Goal: Communication & Community: Share content

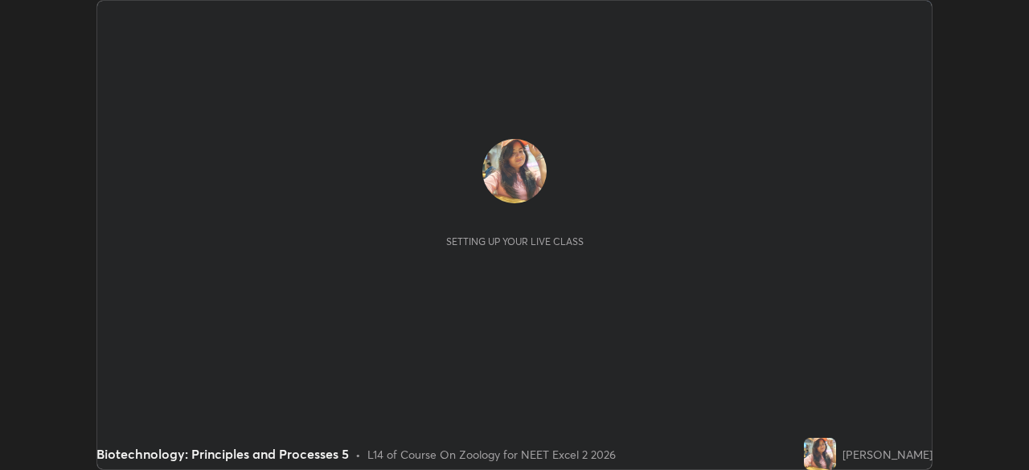
scroll to position [470, 1029]
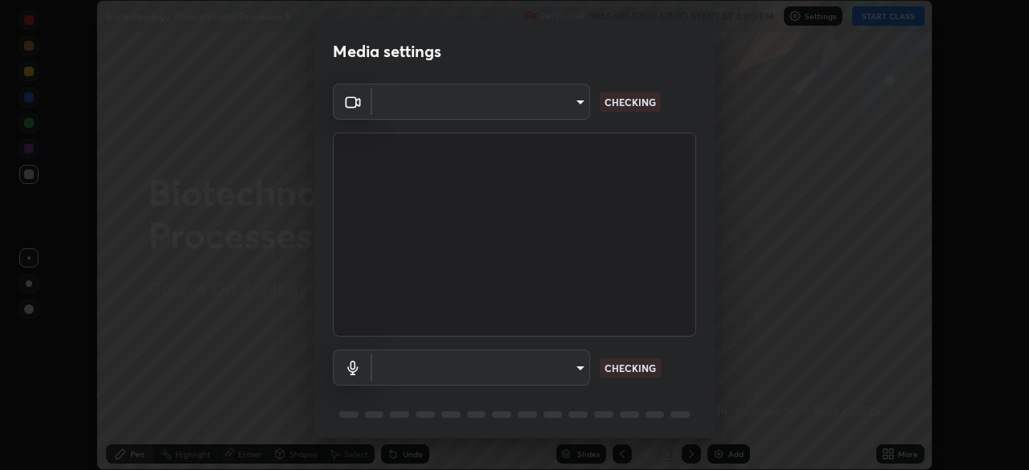
type input "7db3104c3122a209b332b64619111aa91615a24fb0de166504fa5909fce8eb30"
type input "communications"
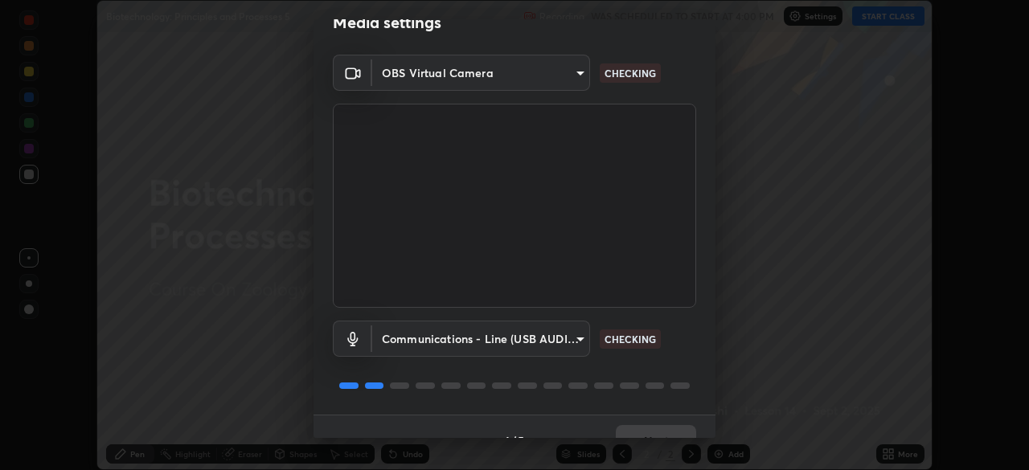
scroll to position [57, 0]
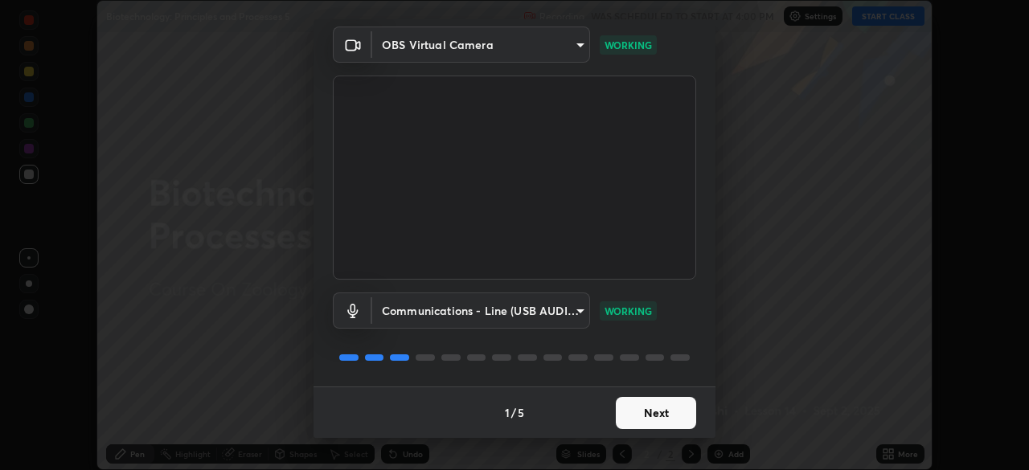
click at [635, 413] on button "Next" at bounding box center [656, 413] width 80 height 32
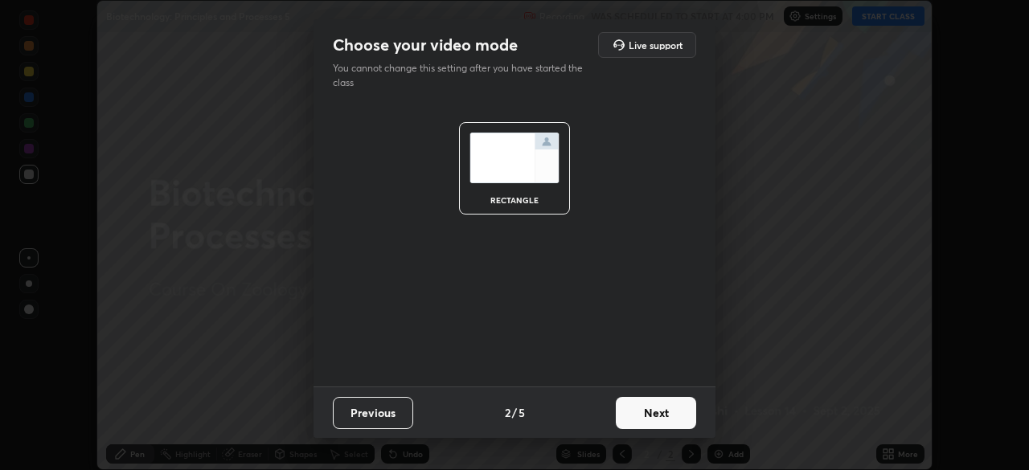
scroll to position [0, 0]
click at [645, 415] on button "Next" at bounding box center [656, 413] width 80 height 32
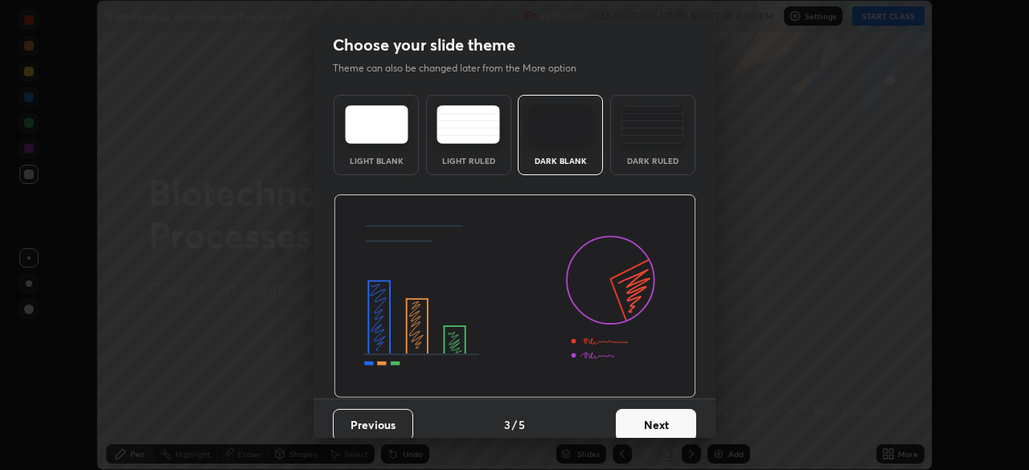
click at [652, 413] on button "Next" at bounding box center [656, 425] width 80 height 32
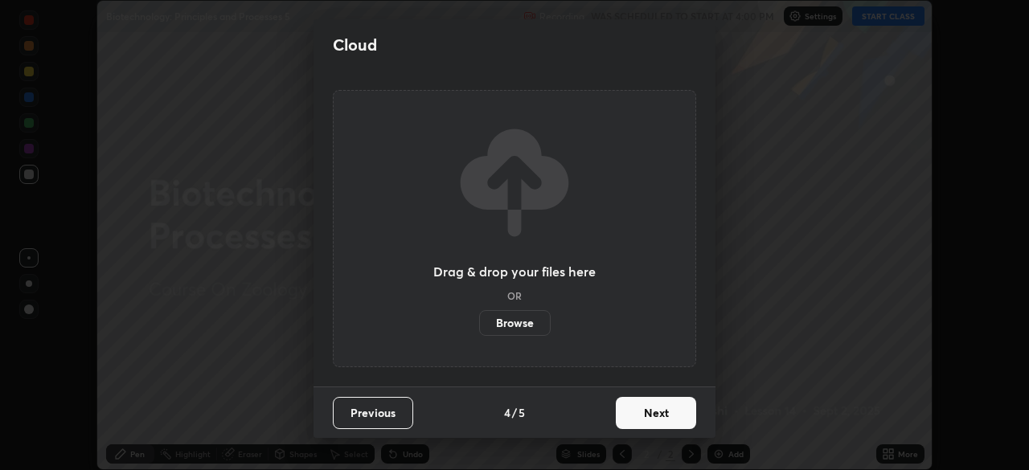
click at [652, 413] on button "Next" at bounding box center [656, 413] width 80 height 32
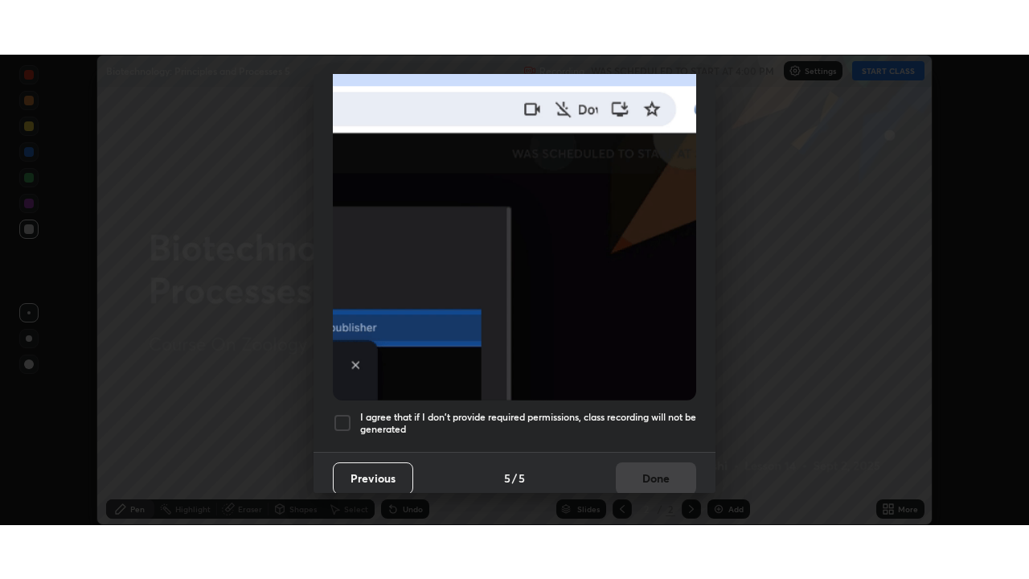
scroll to position [385, 0]
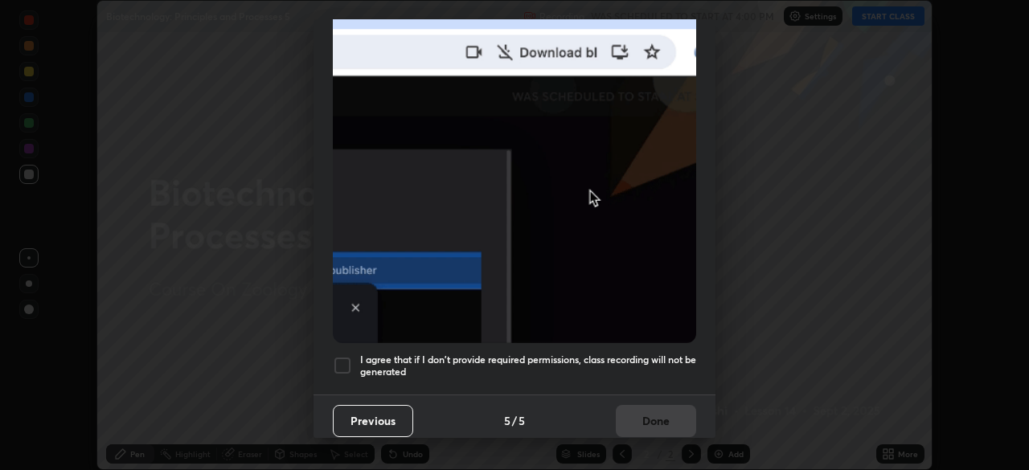
click at [337, 359] on div at bounding box center [342, 365] width 19 height 19
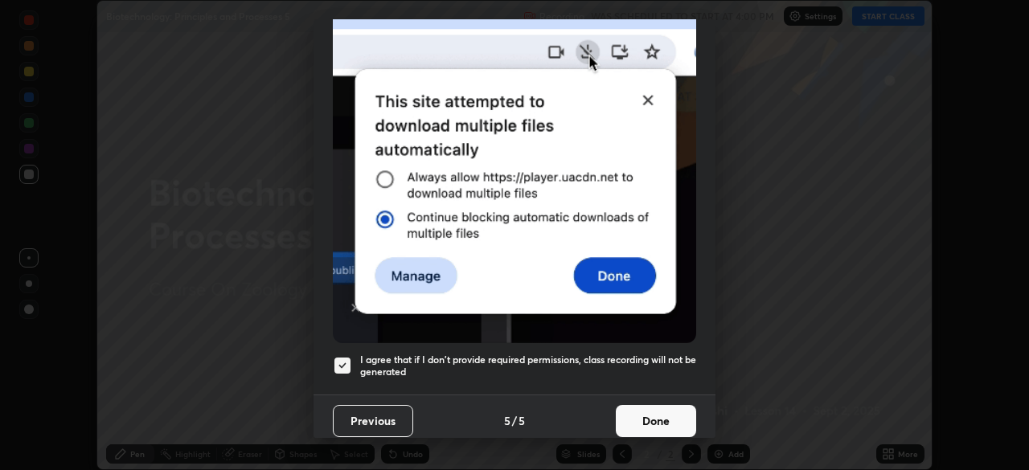
click at [635, 422] on button "Done" at bounding box center [656, 421] width 80 height 32
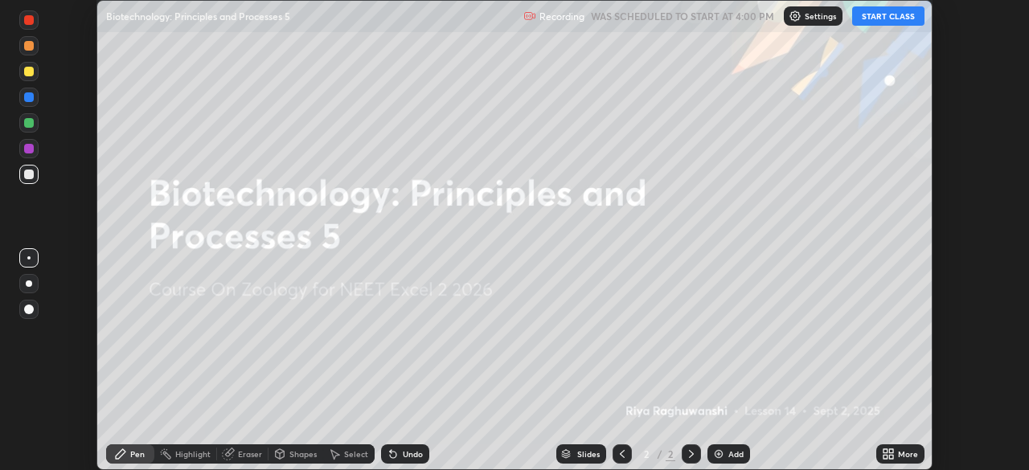
click at [876, 19] on button "START CLASS" at bounding box center [888, 15] width 72 height 19
click at [885, 451] on icon at bounding box center [886, 452] width 4 height 4
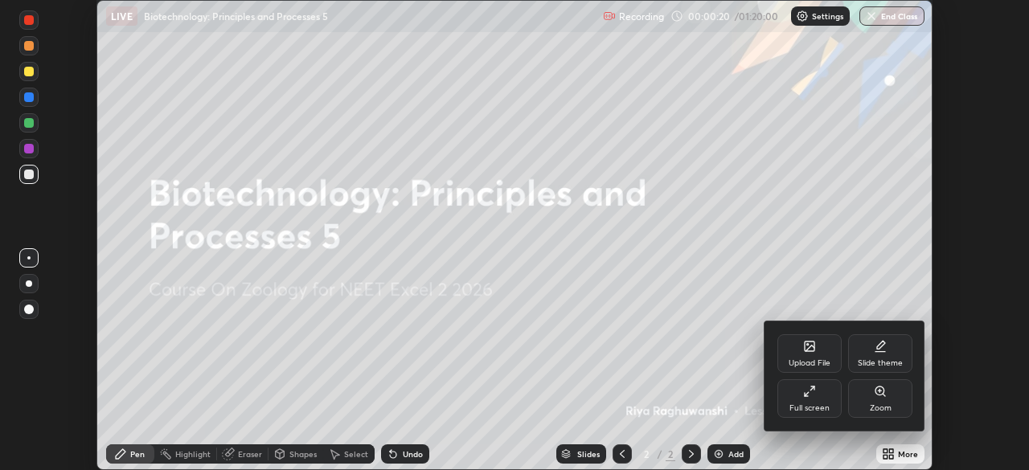
click at [806, 355] on div "Upload File" at bounding box center [810, 354] width 64 height 39
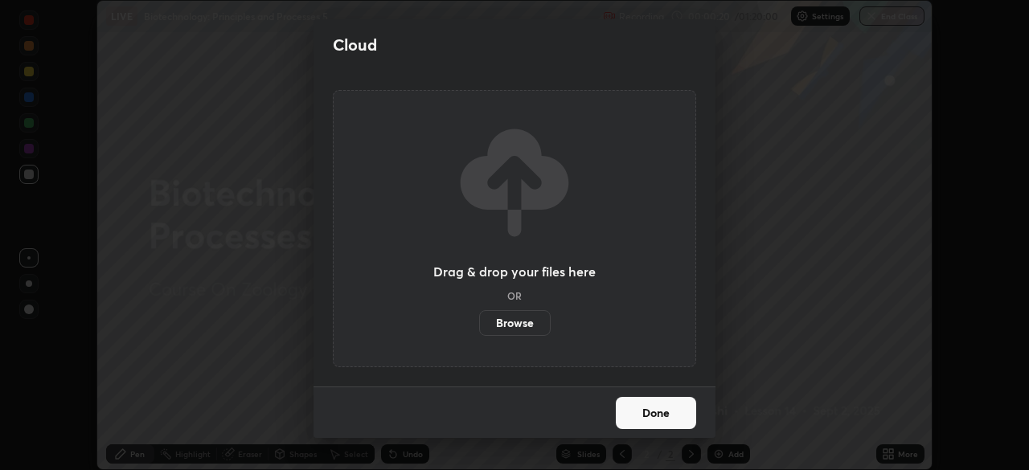
click at [501, 320] on label "Browse" at bounding box center [515, 323] width 72 height 26
click at [479, 320] on input "Browse" at bounding box center [479, 323] width 0 height 26
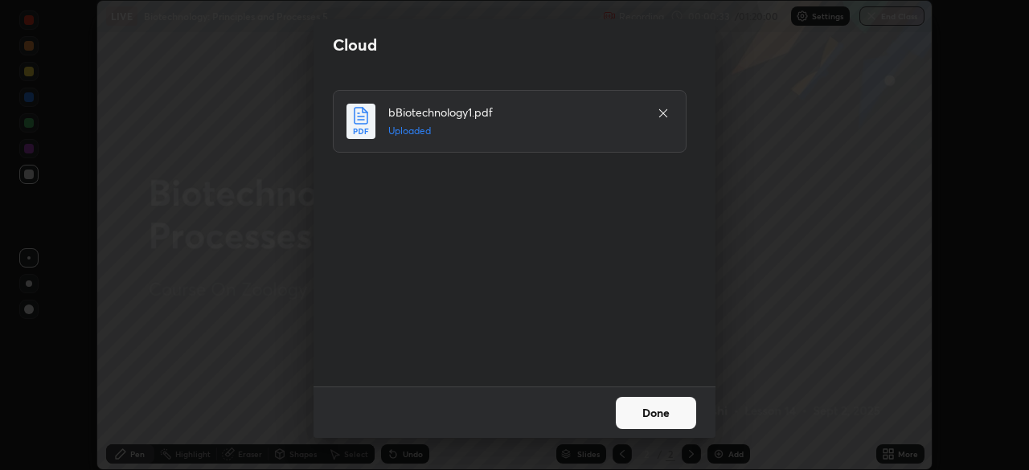
click at [663, 115] on icon at bounding box center [663, 113] width 13 height 13
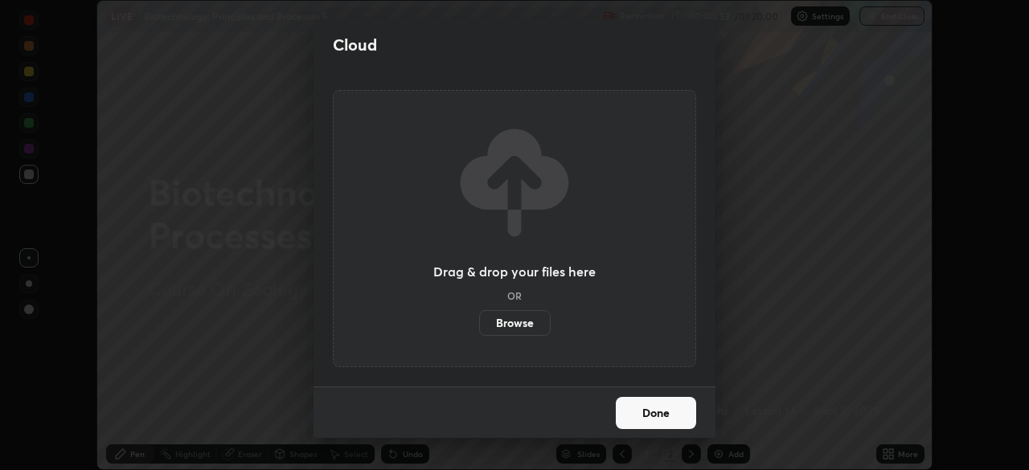
click at [651, 406] on button "Done" at bounding box center [656, 413] width 80 height 32
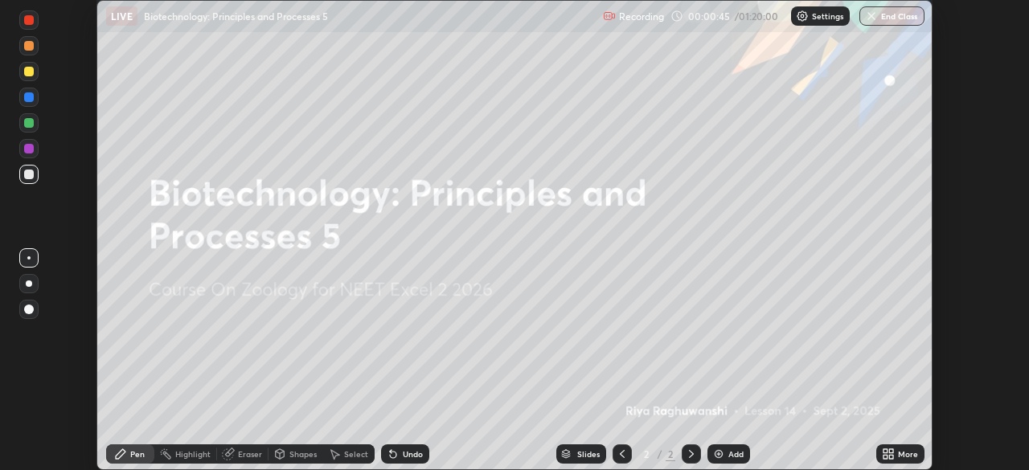
click at [885, 452] on icon at bounding box center [886, 452] width 4 height 4
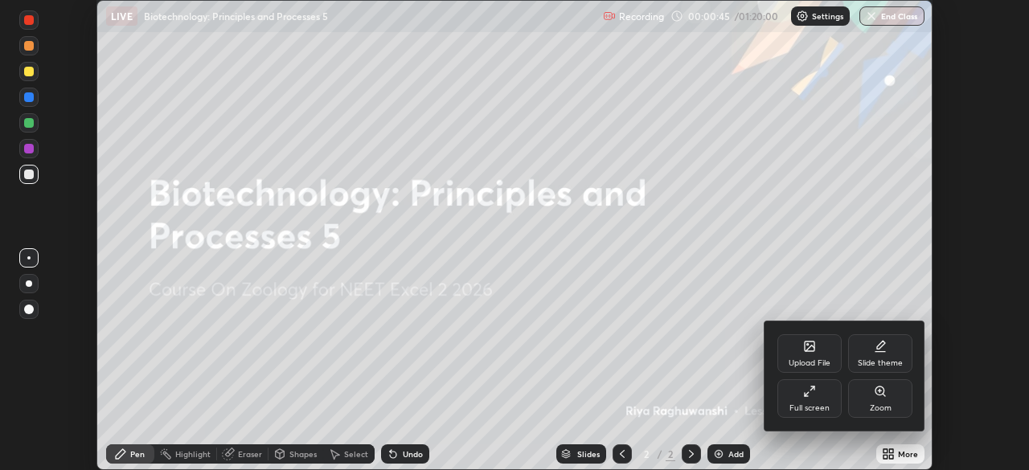
click at [805, 402] on div "Full screen" at bounding box center [810, 399] width 64 height 39
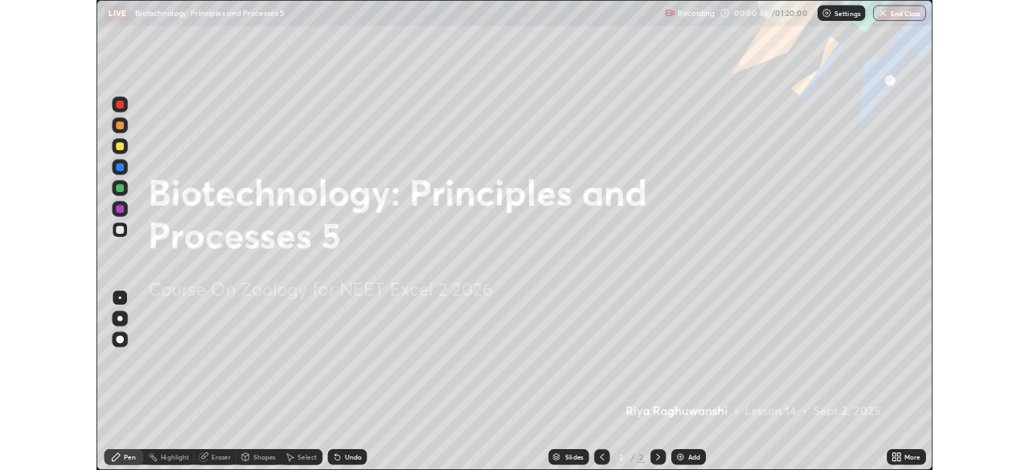
scroll to position [579, 1029]
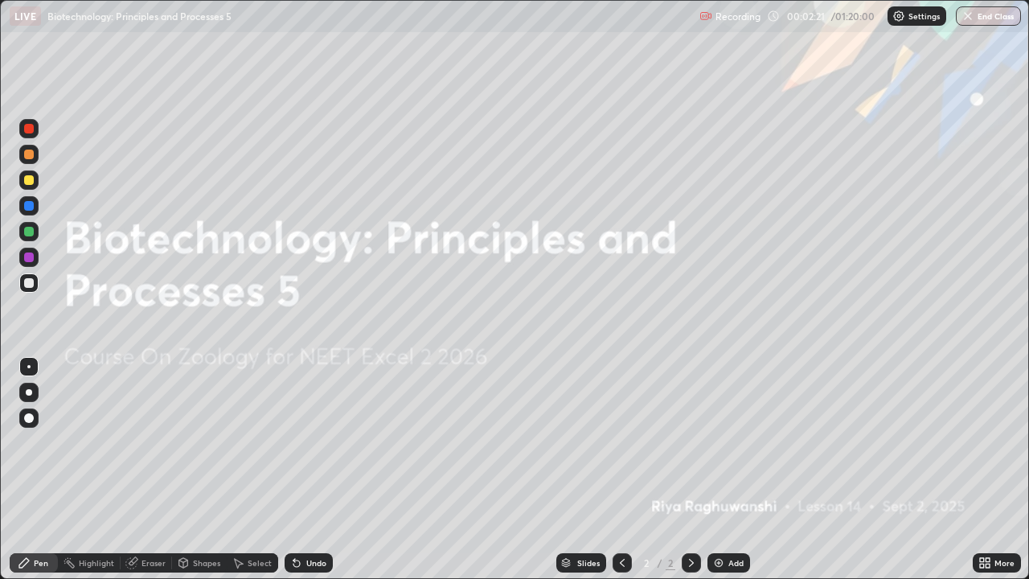
click at [973, 470] on div "More" at bounding box center [997, 562] width 48 height 19
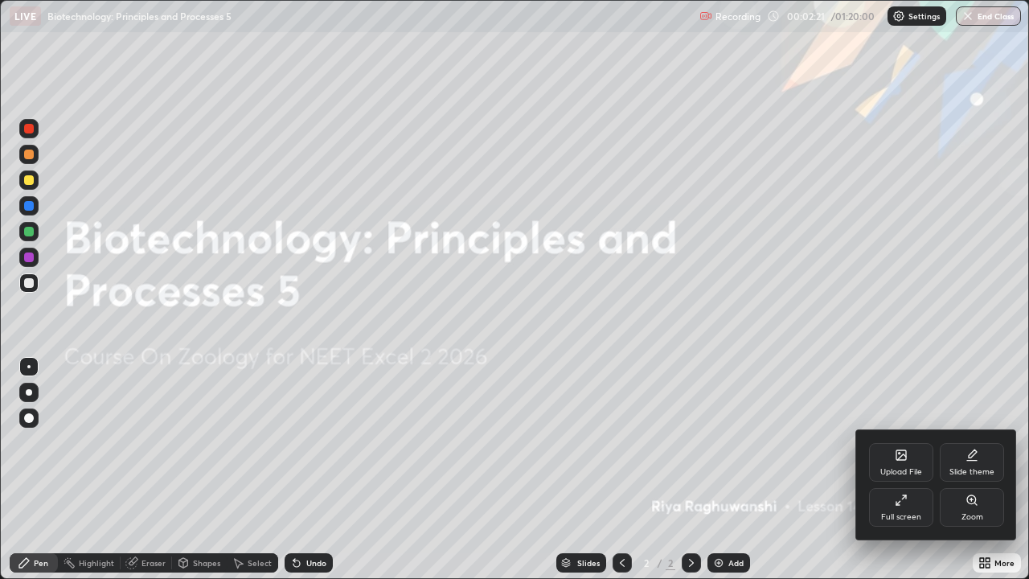
click at [898, 462] on div "Upload File" at bounding box center [901, 462] width 64 height 39
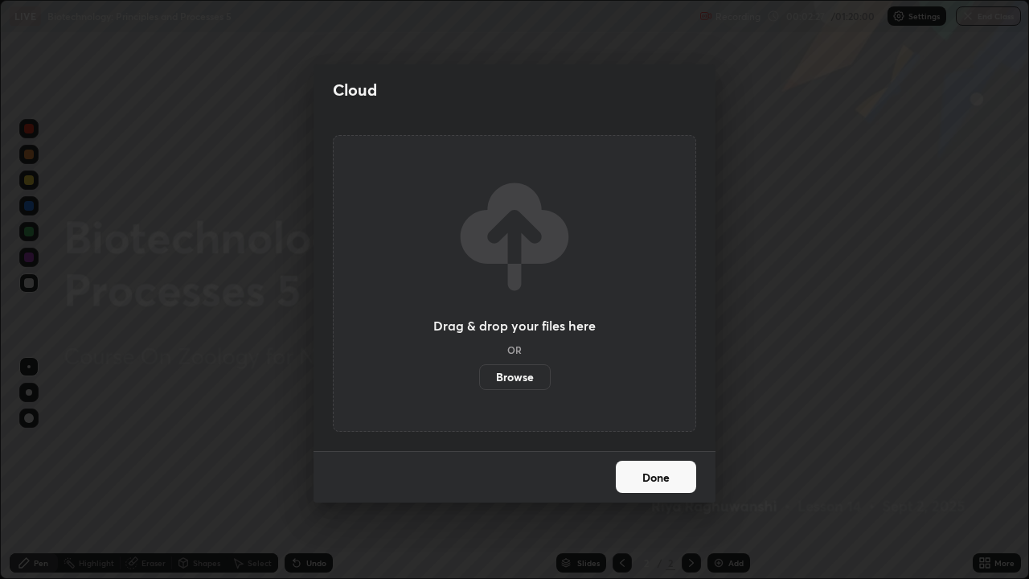
click at [654, 470] on button "Done" at bounding box center [656, 477] width 80 height 32
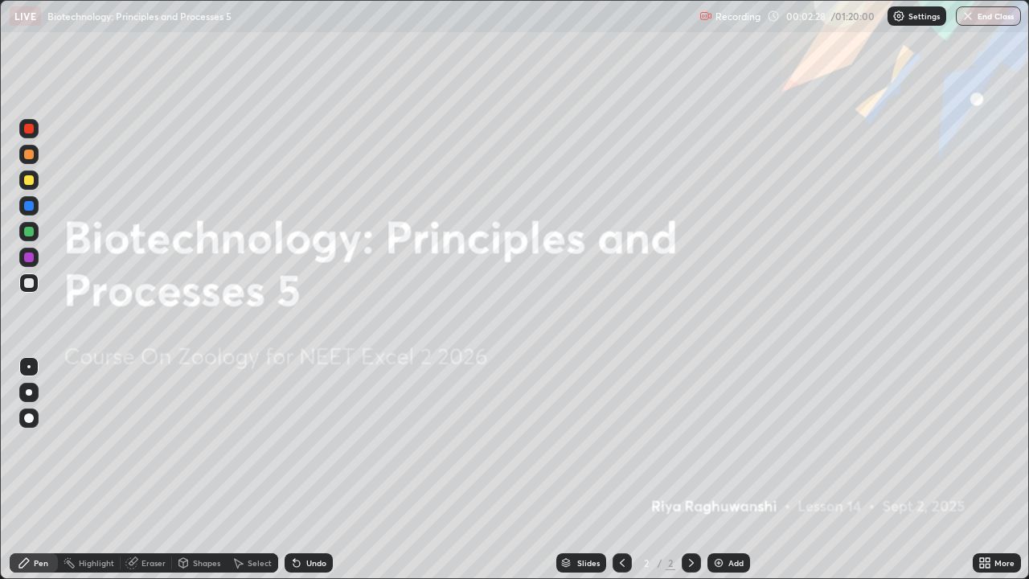
click at [690, 470] on icon at bounding box center [691, 562] width 13 height 13
click at [686, 470] on icon at bounding box center [691, 562] width 13 height 13
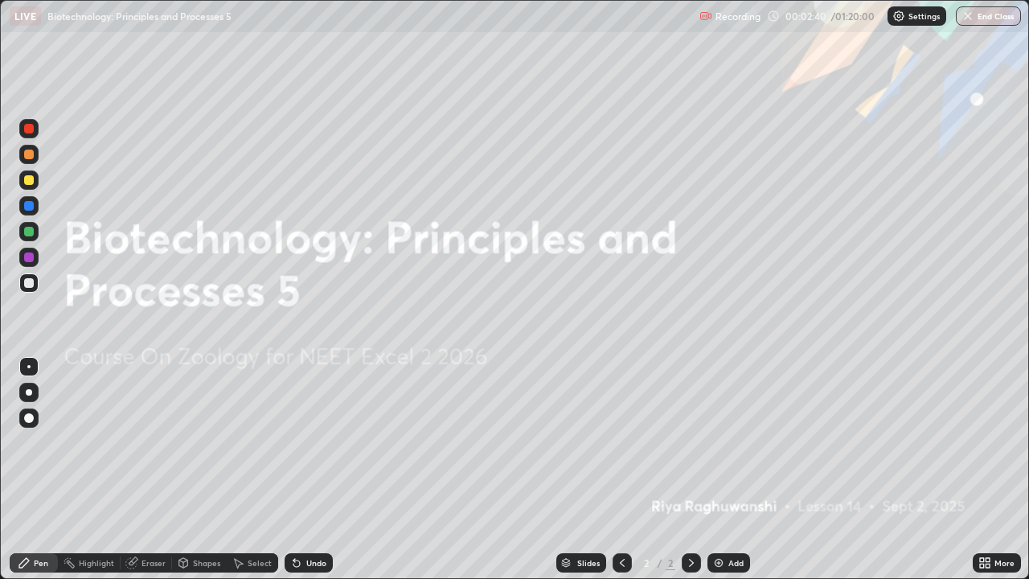
click at [982, 470] on icon at bounding box center [982, 560] width 4 height 4
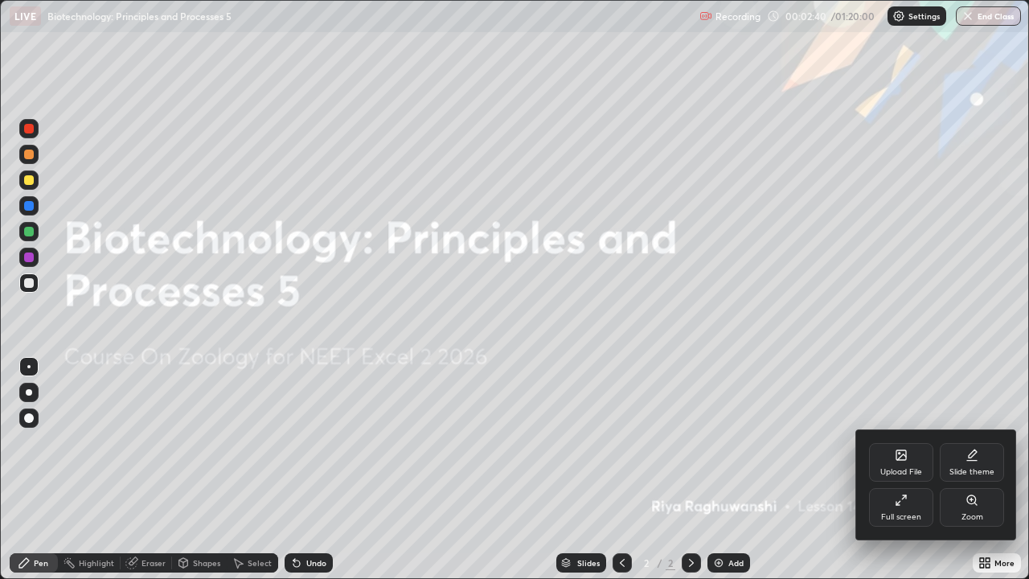
click at [900, 468] on div "Upload File" at bounding box center [902, 472] width 42 height 8
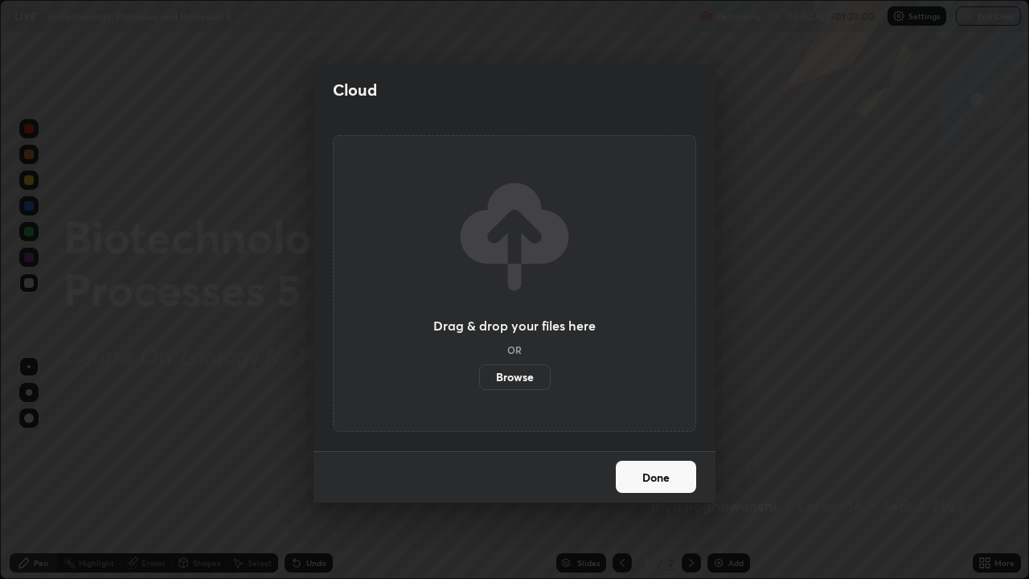
click at [523, 384] on label "Browse" at bounding box center [515, 377] width 72 height 26
click at [479, 384] on input "Browse" at bounding box center [479, 377] width 0 height 26
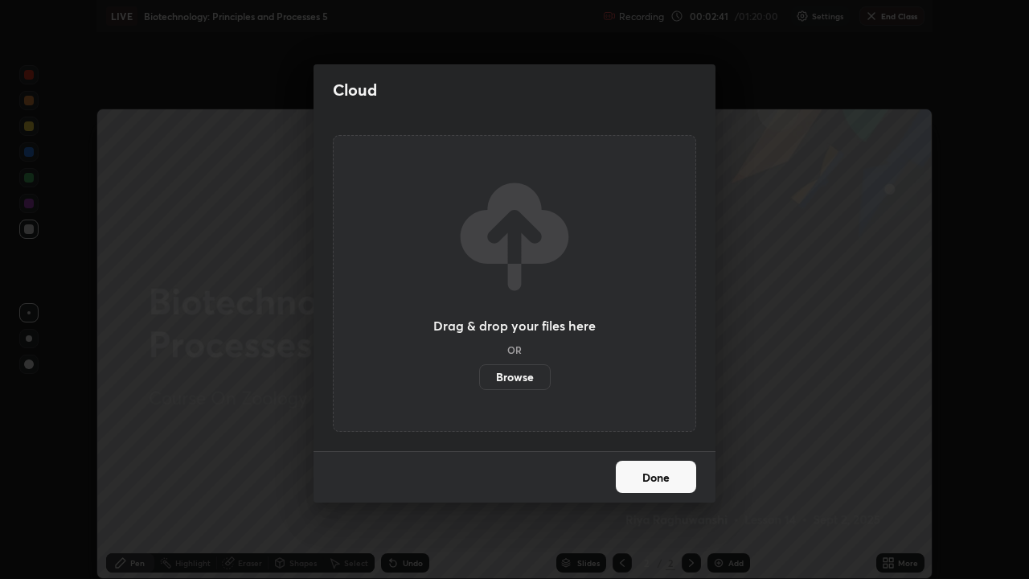
scroll to position [79946, 79387]
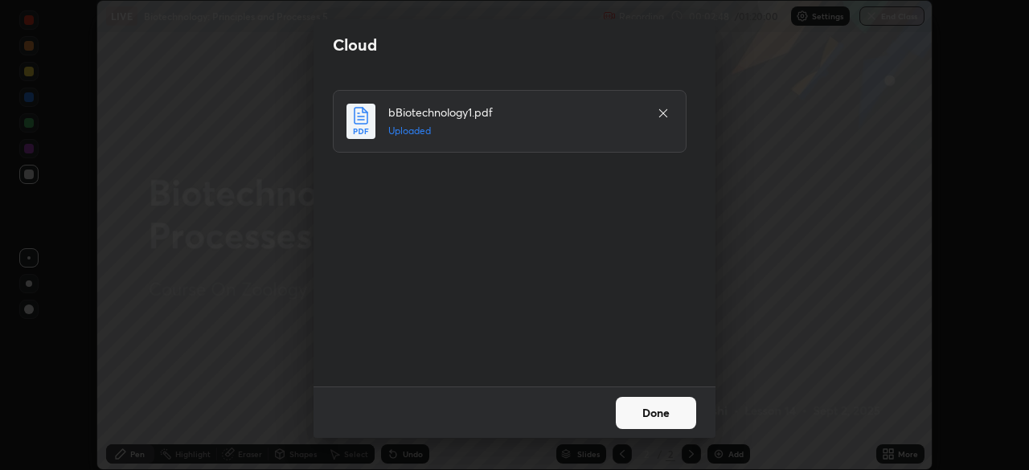
click at [634, 412] on button "Done" at bounding box center [656, 413] width 80 height 32
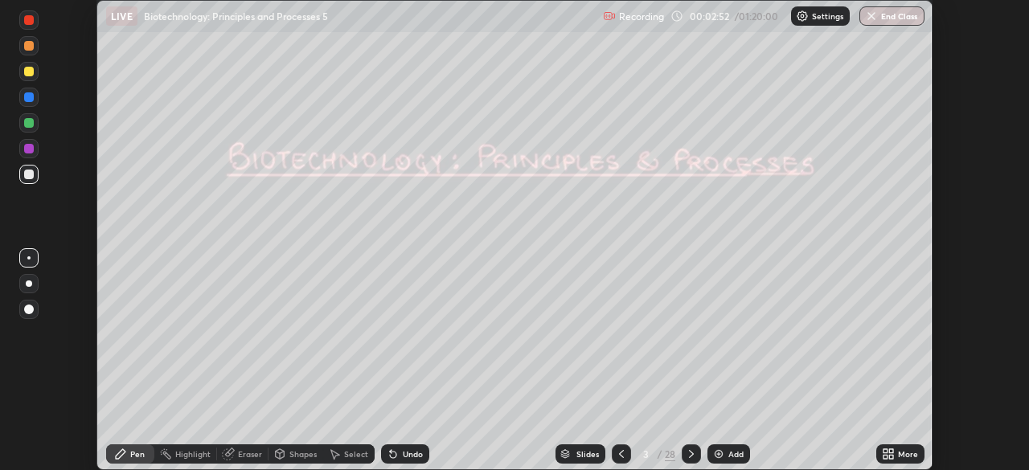
click at [619, 457] on icon at bounding box center [621, 454] width 13 height 13
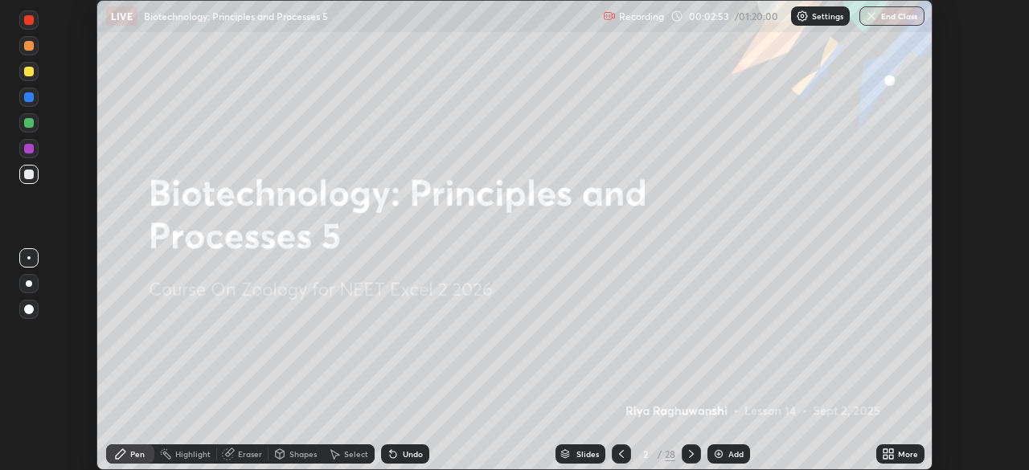
click at [891, 457] on icon at bounding box center [891, 457] width 4 height 4
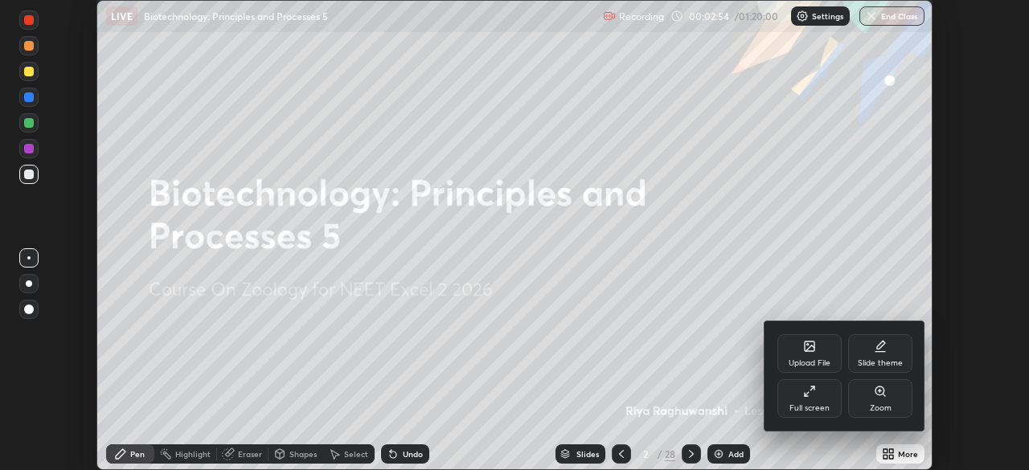
click at [806, 405] on div "Full screen" at bounding box center [810, 408] width 40 height 8
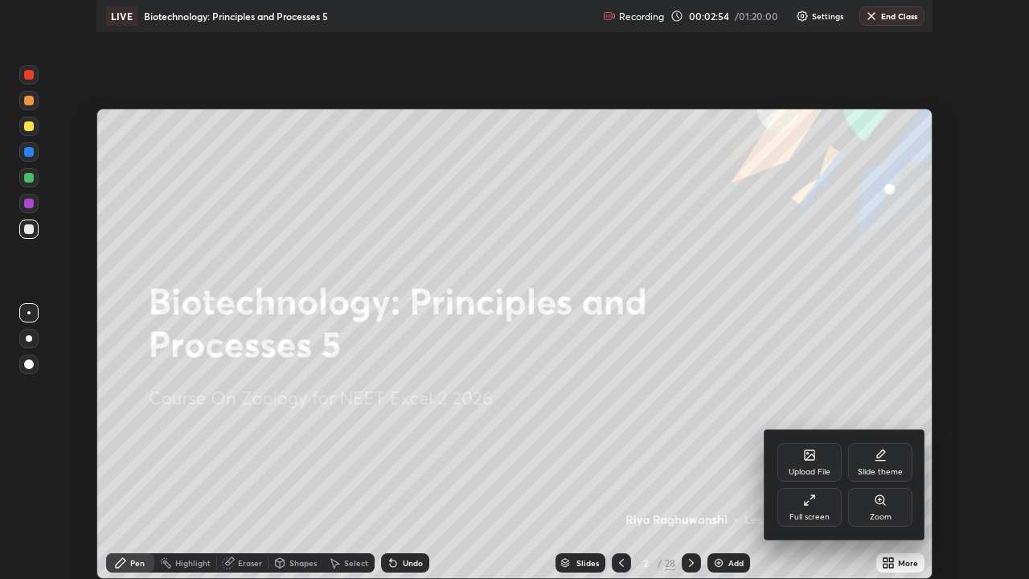
scroll to position [579, 1029]
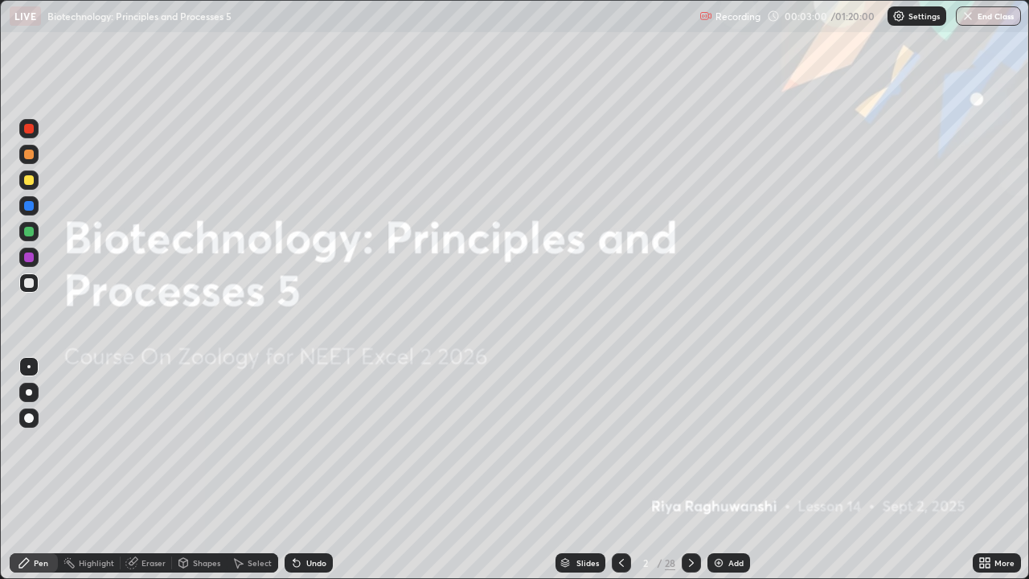
click at [575, 470] on div "Slides" at bounding box center [581, 562] width 50 height 19
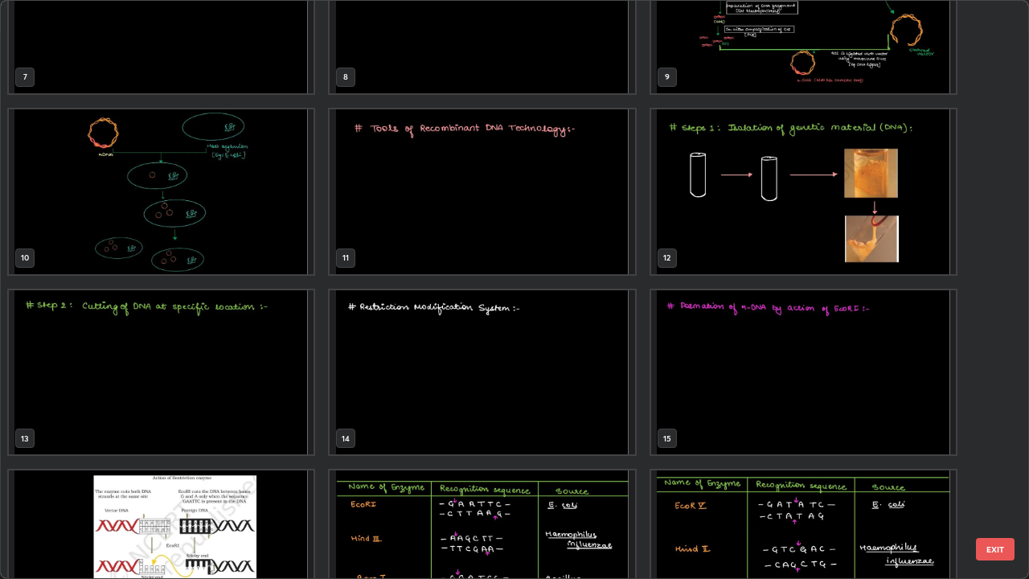
scroll to position [454, 0]
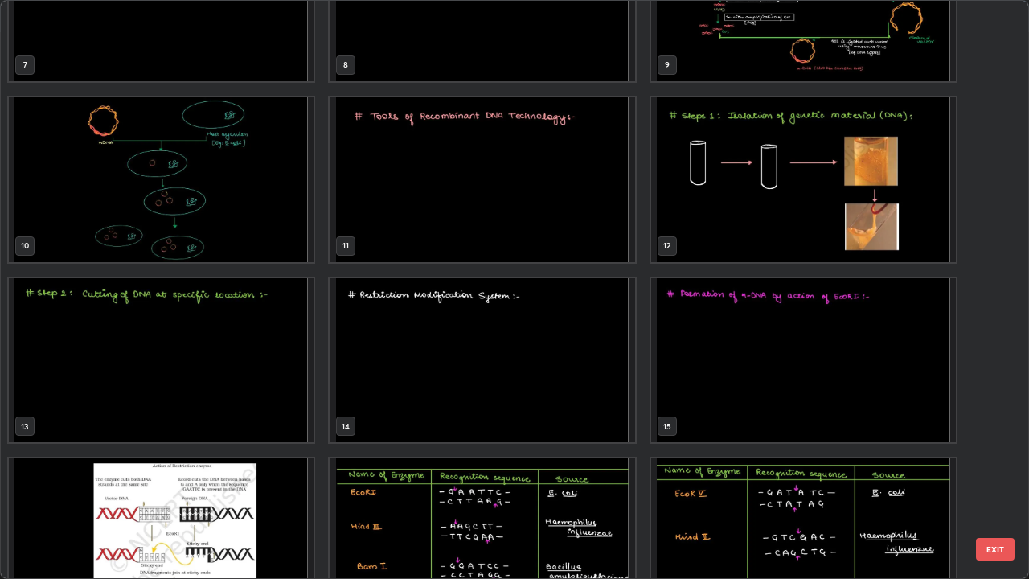
click at [694, 356] on img "grid" at bounding box center [803, 360] width 305 height 165
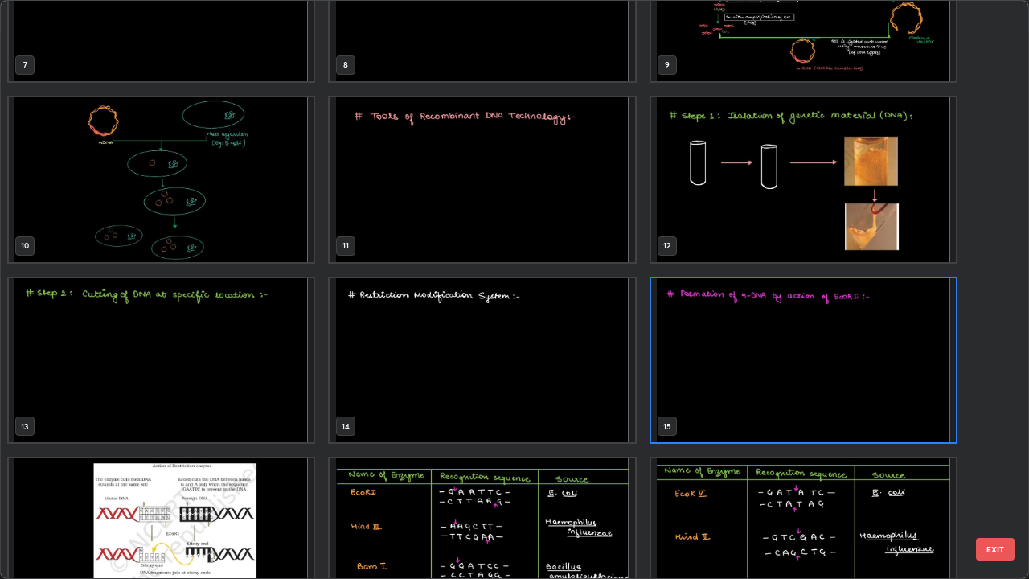
click at [694, 356] on img "grid" at bounding box center [803, 360] width 305 height 165
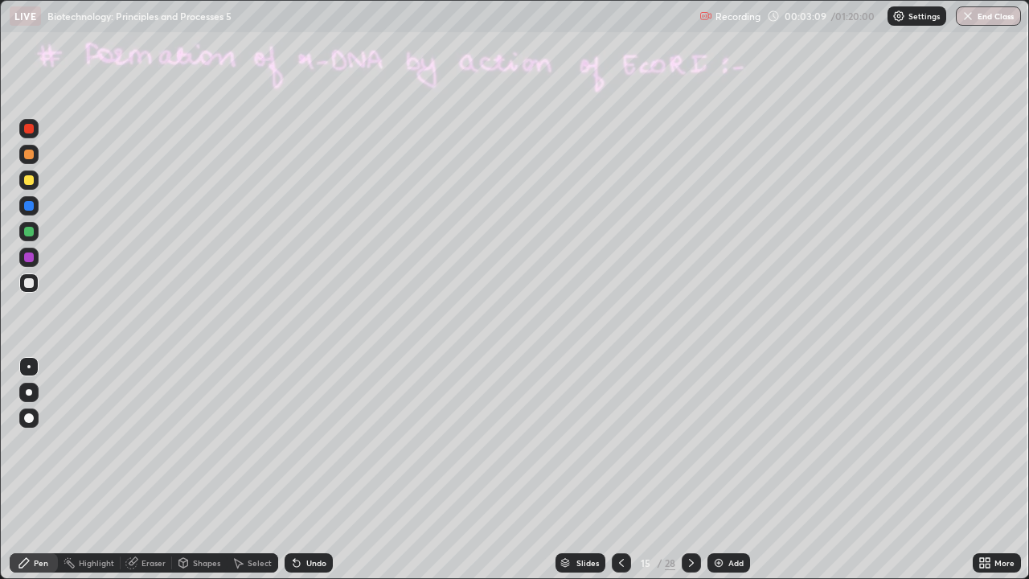
click at [689, 470] on icon at bounding box center [691, 562] width 13 height 13
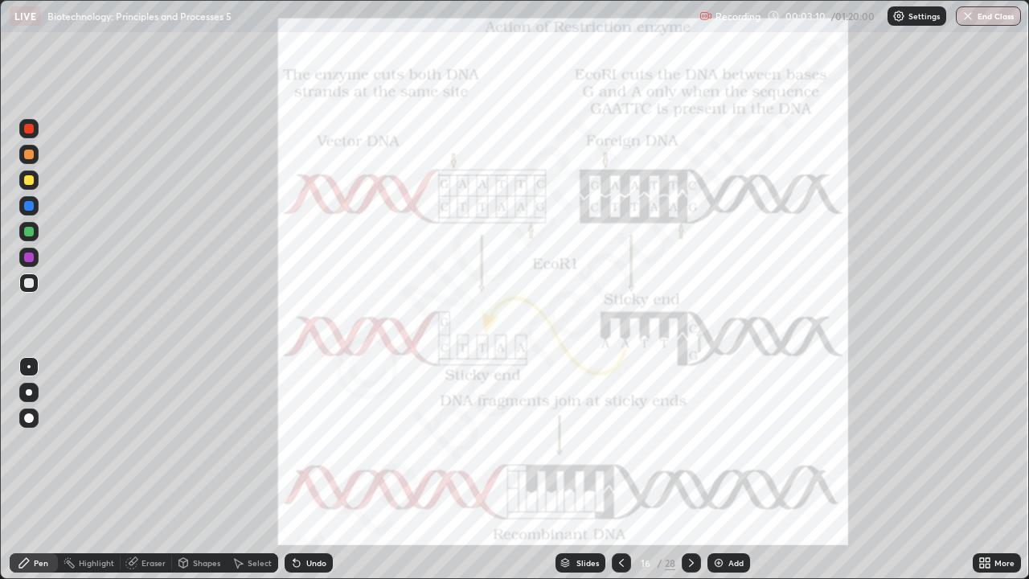
click at [688, 470] on icon at bounding box center [691, 562] width 13 height 13
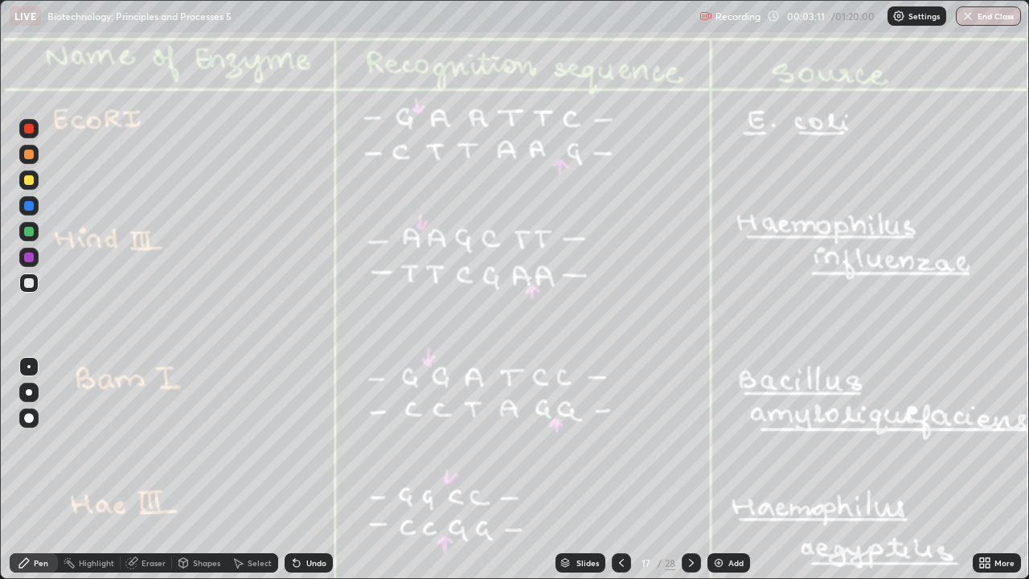
click at [692, 470] on icon at bounding box center [691, 562] width 13 height 13
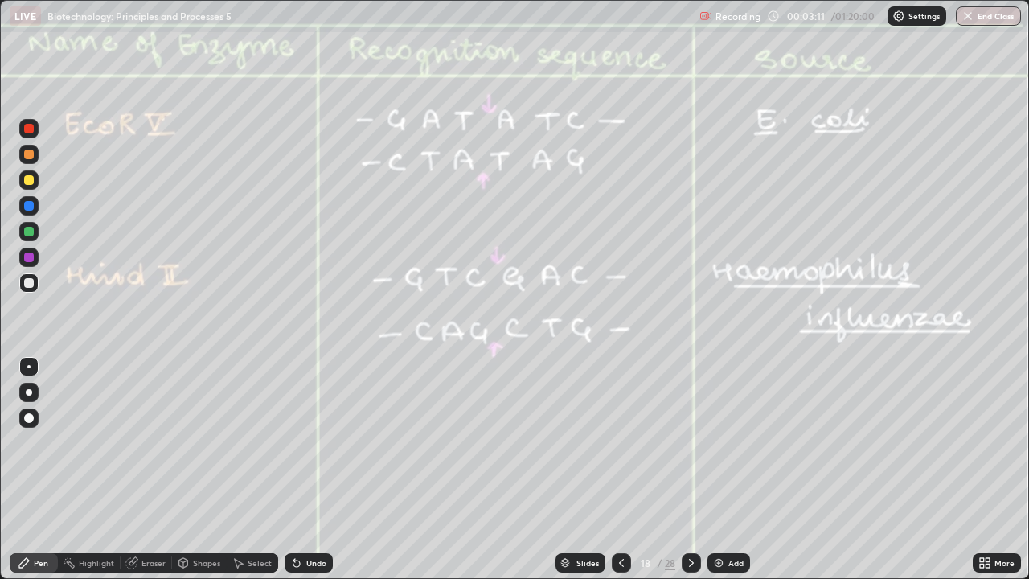
click at [690, 470] on icon at bounding box center [691, 562] width 13 height 13
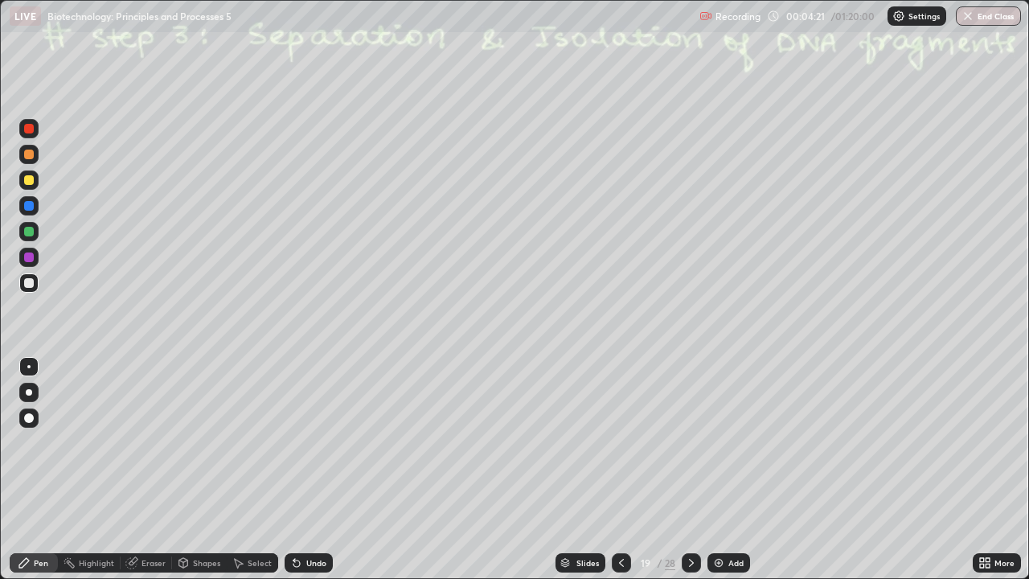
click at [690, 470] on icon at bounding box center [691, 562] width 13 height 13
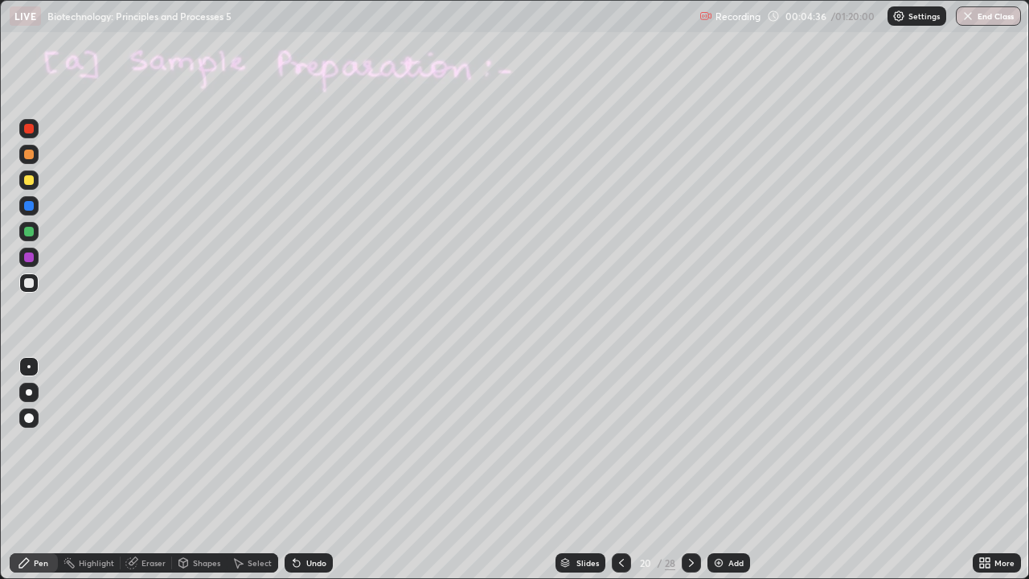
click at [690, 470] on icon at bounding box center [691, 562] width 13 height 13
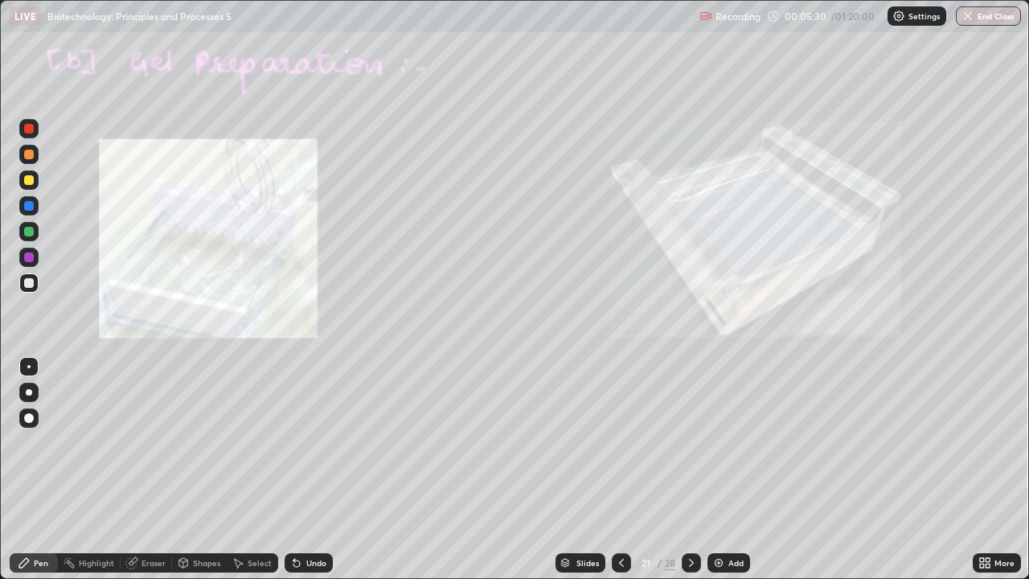
click at [690, 470] on icon at bounding box center [691, 562] width 13 height 13
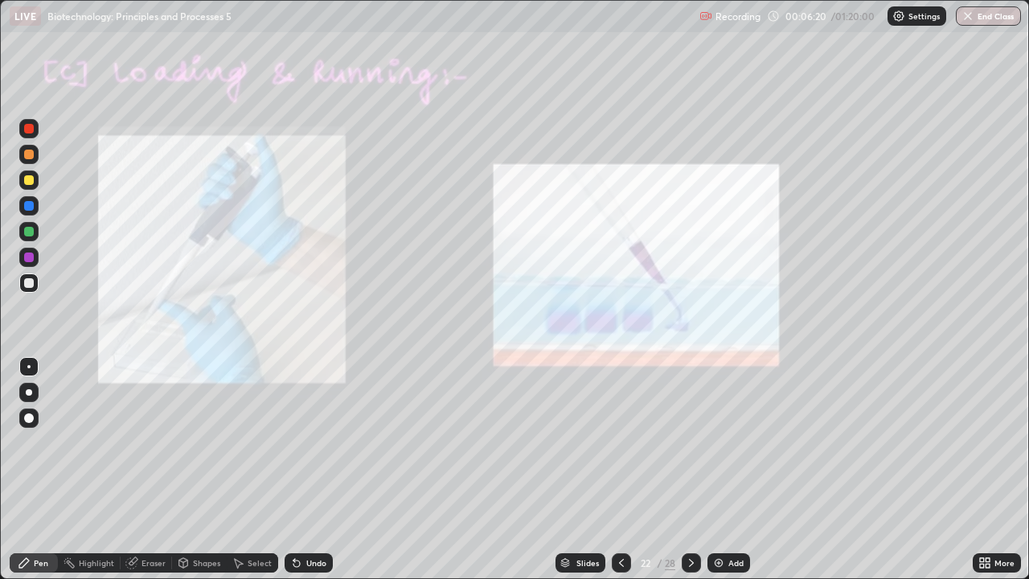
click at [29, 207] on div at bounding box center [29, 206] width 10 height 10
click at [27, 232] on div at bounding box center [29, 232] width 10 height 10
click at [688, 470] on icon at bounding box center [691, 562] width 13 height 13
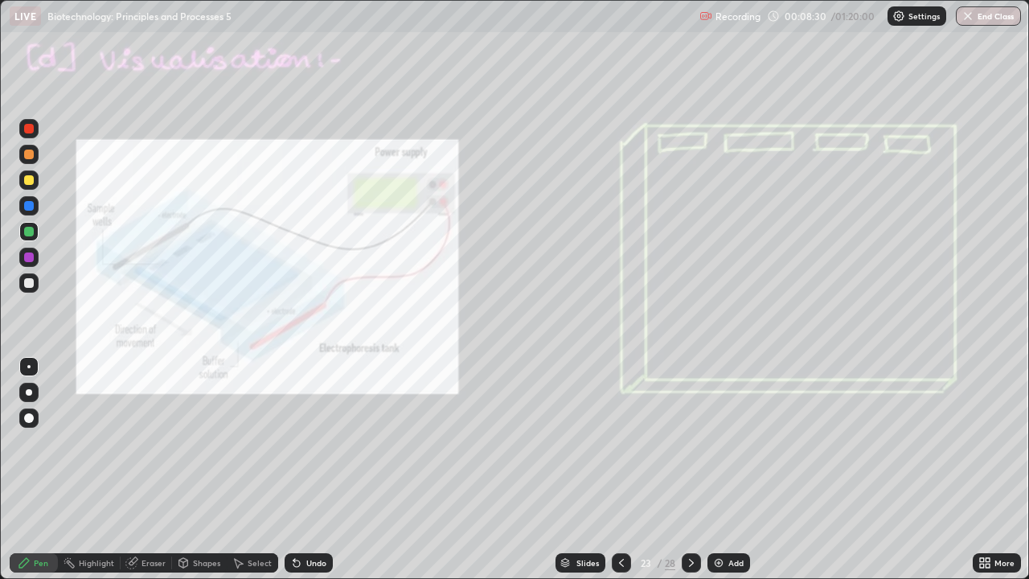
click at [29, 207] on div at bounding box center [29, 206] width 10 height 10
click at [27, 261] on div at bounding box center [29, 258] width 10 height 10
click at [31, 283] on div at bounding box center [29, 283] width 10 height 10
click at [294, 470] on icon at bounding box center [297, 564] width 6 height 6
click at [24, 257] on div at bounding box center [29, 258] width 10 height 10
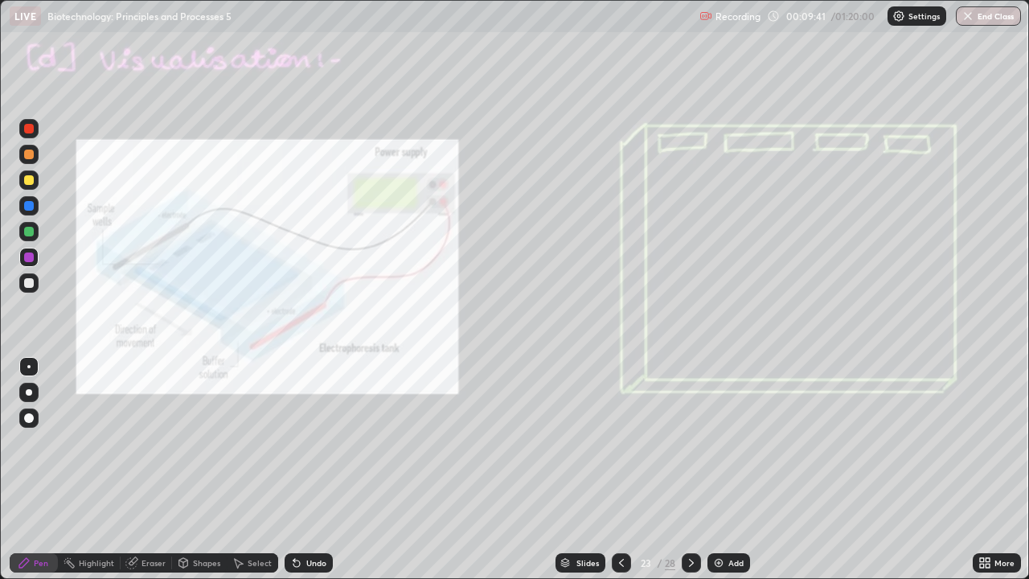
click at [28, 419] on div at bounding box center [29, 418] width 10 height 10
click at [36, 285] on div at bounding box center [28, 282] width 19 height 19
click at [690, 470] on icon at bounding box center [691, 562] width 13 height 13
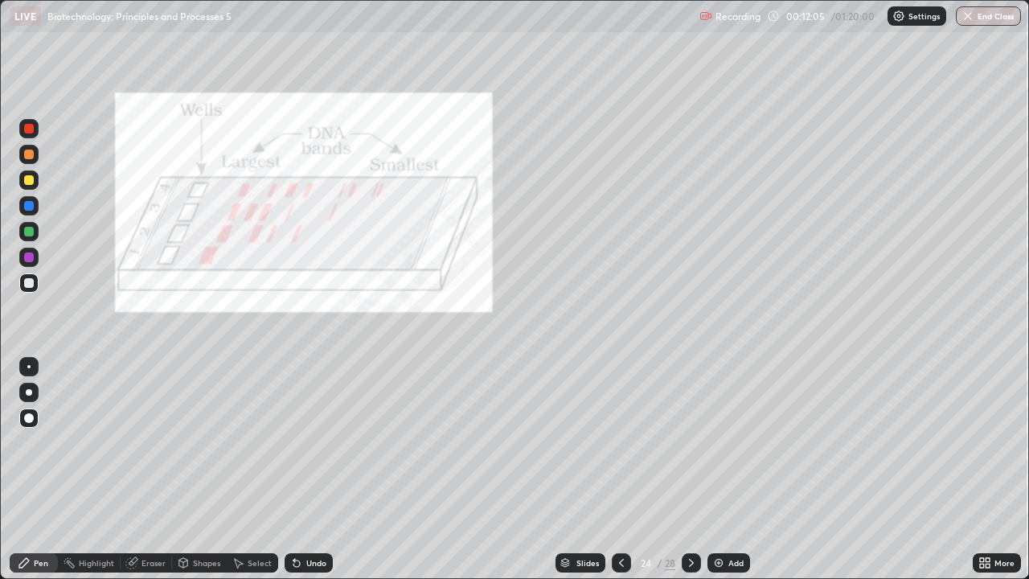
click at [622, 470] on icon at bounding box center [621, 562] width 13 height 13
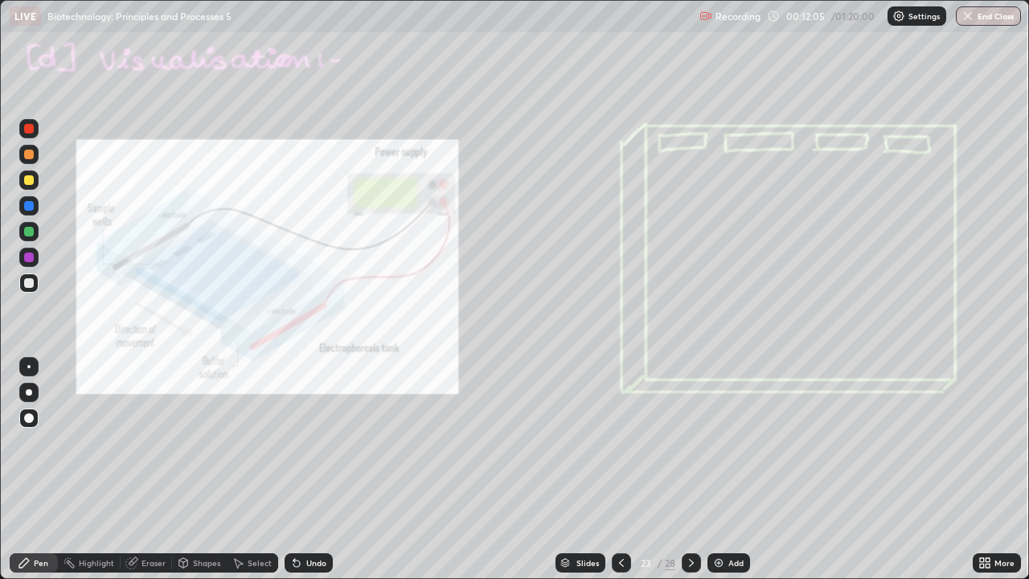
click at [619, 470] on icon at bounding box center [621, 563] width 5 height 8
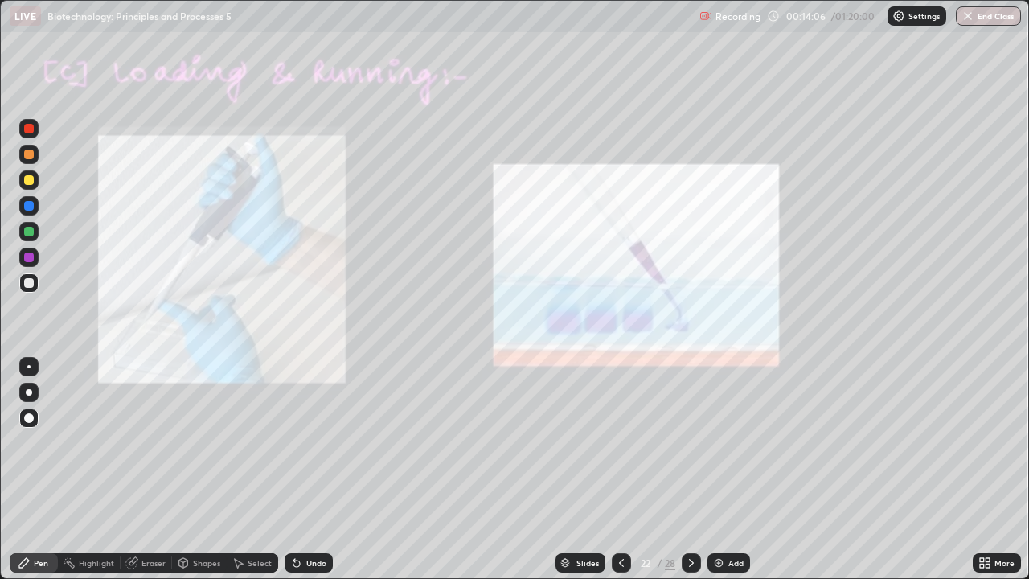
click at [690, 470] on icon at bounding box center [691, 562] width 13 height 13
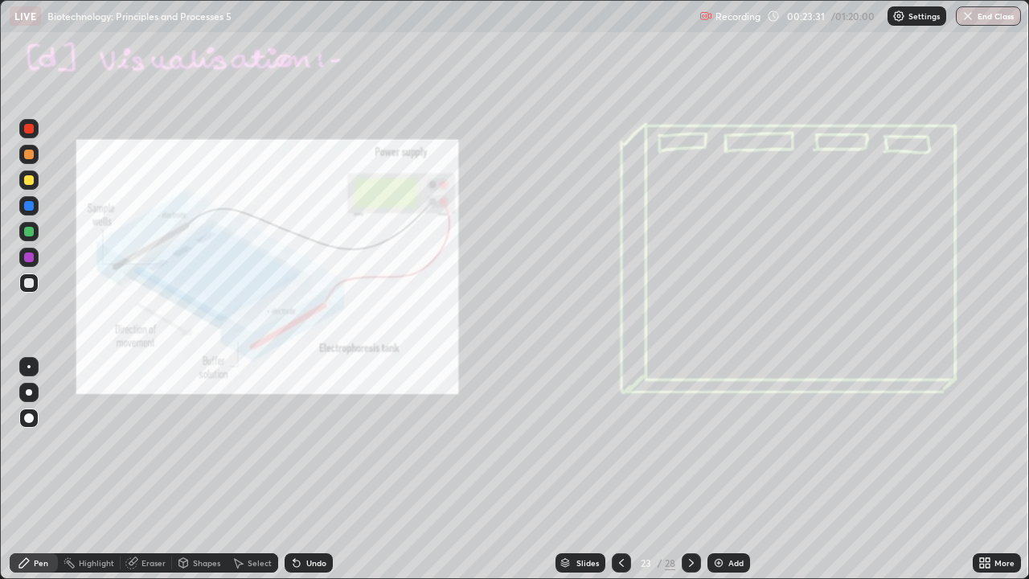
click at [583, 470] on div "Slides" at bounding box center [588, 563] width 23 height 8
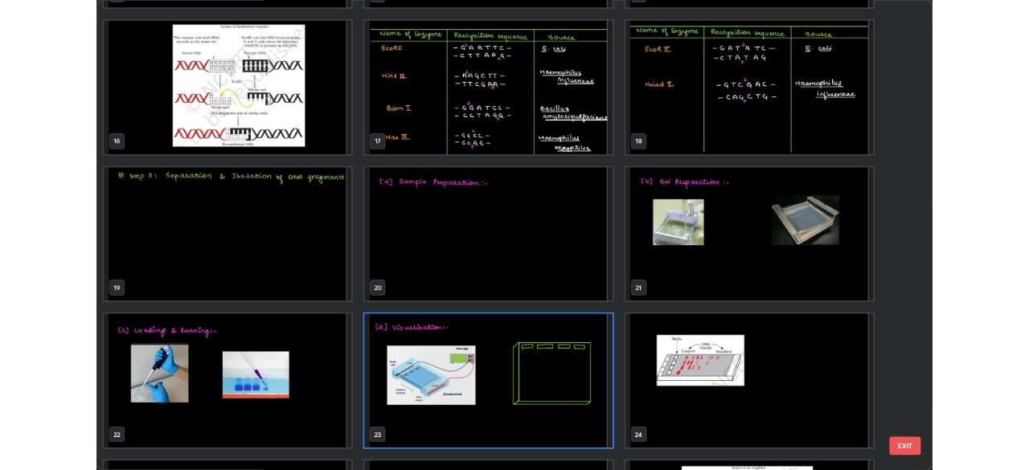
scroll to position [885, 0]
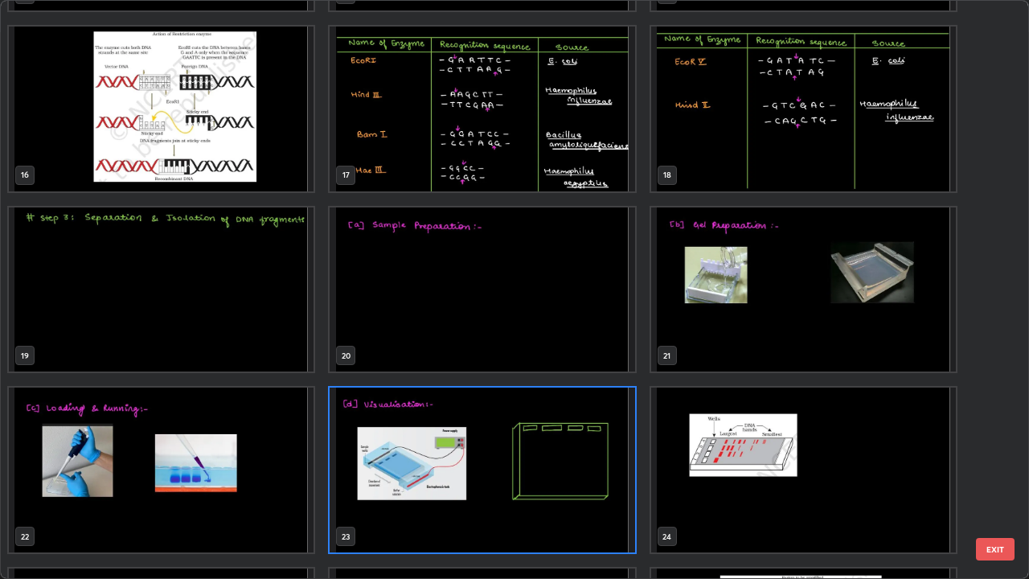
click at [581, 470] on img "grid" at bounding box center [482, 470] width 305 height 165
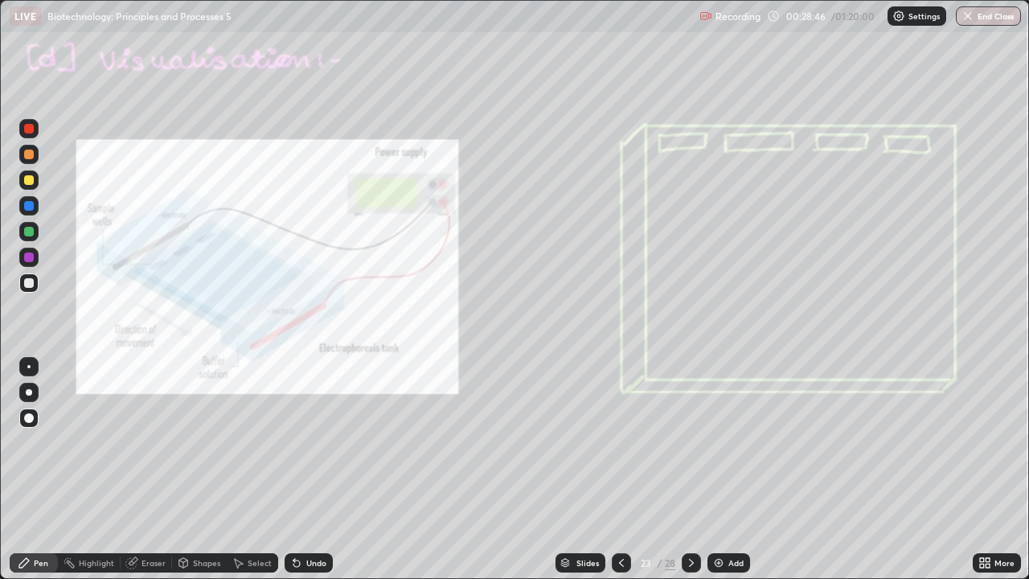
click at [30, 206] on div at bounding box center [29, 206] width 10 height 10
click at [29, 182] on div at bounding box center [29, 180] width 10 height 10
click at [690, 470] on icon at bounding box center [691, 562] width 13 height 13
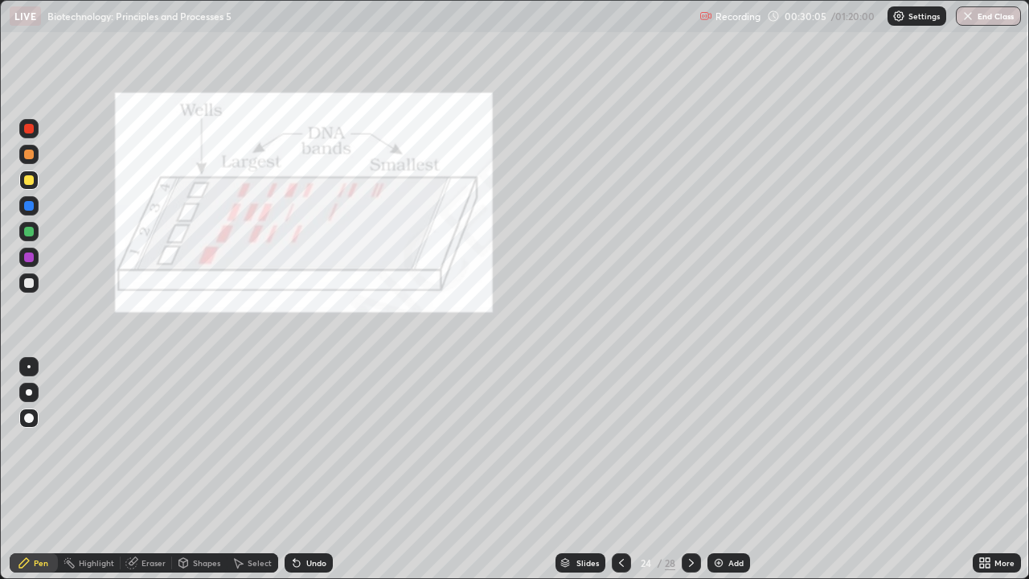
click at [686, 470] on icon at bounding box center [691, 562] width 13 height 13
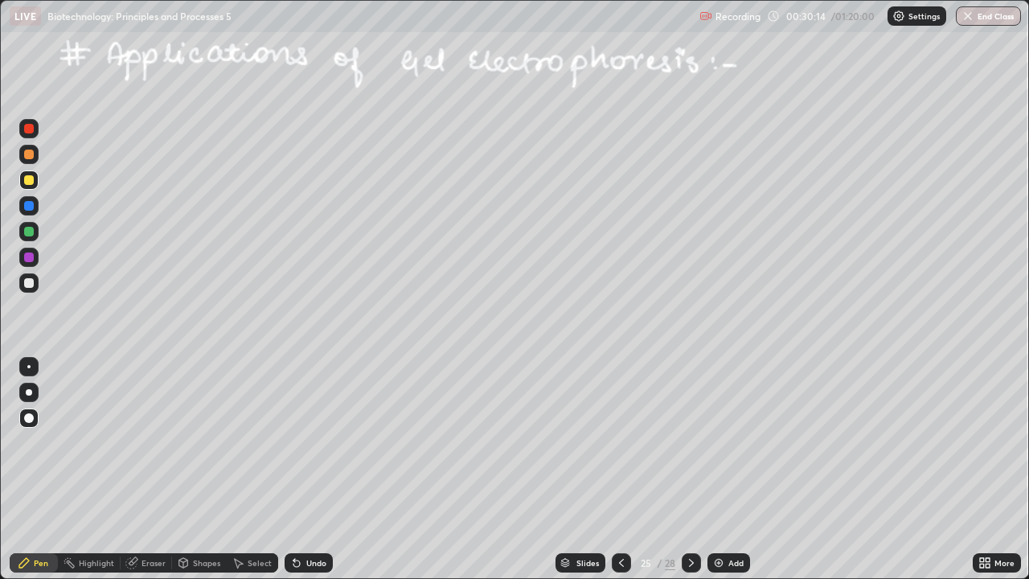
click at [29, 392] on div at bounding box center [29, 392] width 6 height 6
click at [294, 470] on icon at bounding box center [295, 560] width 2 height 2
click at [689, 470] on icon at bounding box center [691, 563] width 5 height 8
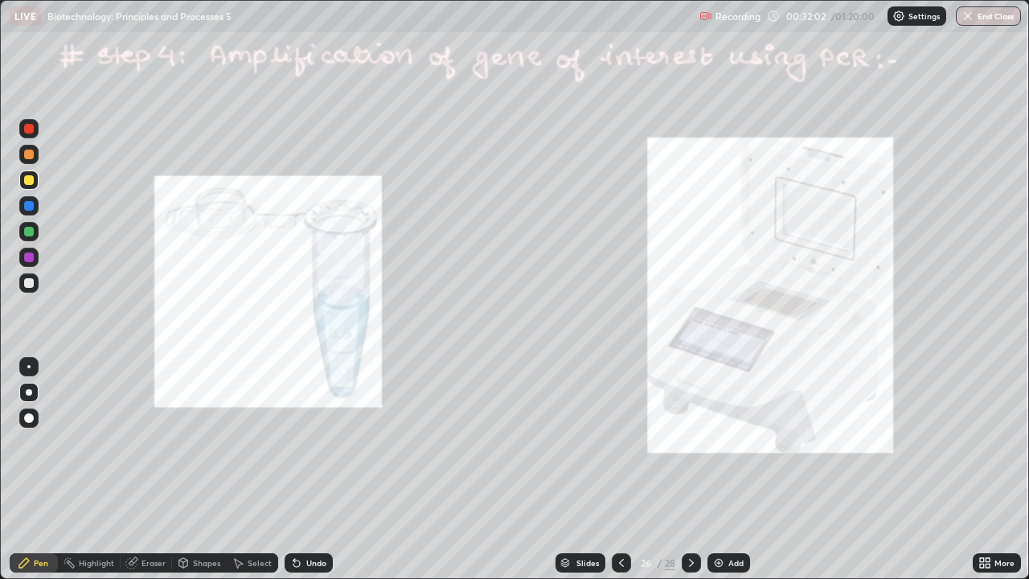
click at [31, 154] on div at bounding box center [29, 155] width 10 height 10
click at [28, 231] on div at bounding box center [29, 232] width 10 height 10
click at [298, 470] on icon at bounding box center [296, 562] width 13 height 13
click at [30, 180] on div at bounding box center [29, 180] width 10 height 10
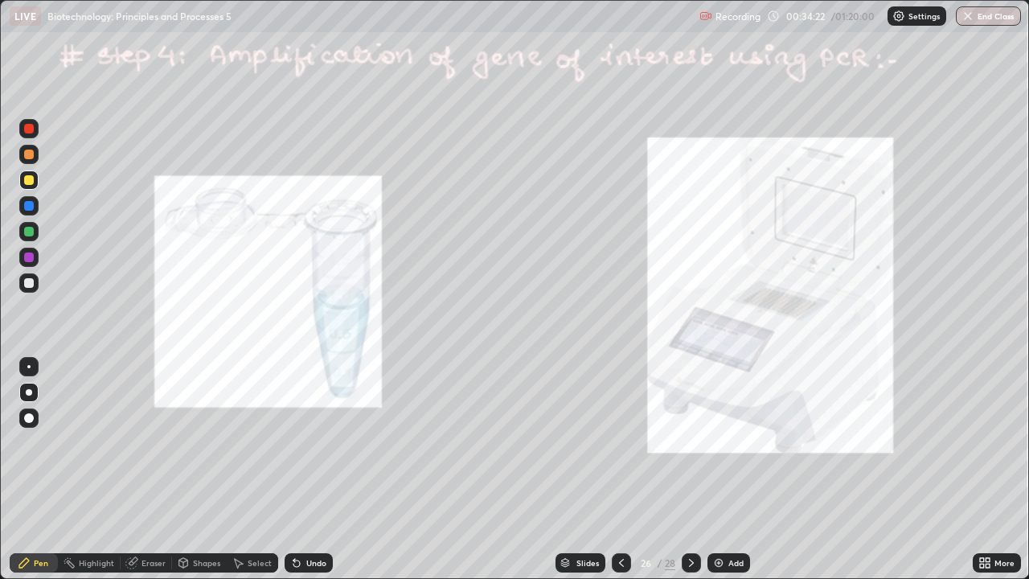
click at [23, 287] on div at bounding box center [28, 282] width 19 height 19
click at [689, 470] on icon at bounding box center [691, 562] width 13 height 13
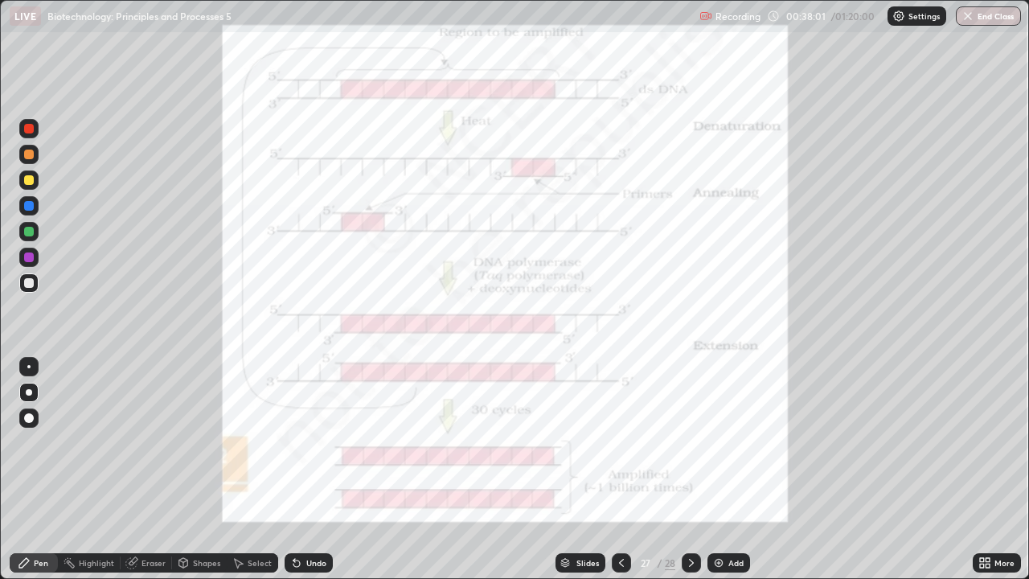
click at [689, 470] on icon at bounding box center [691, 562] width 13 height 13
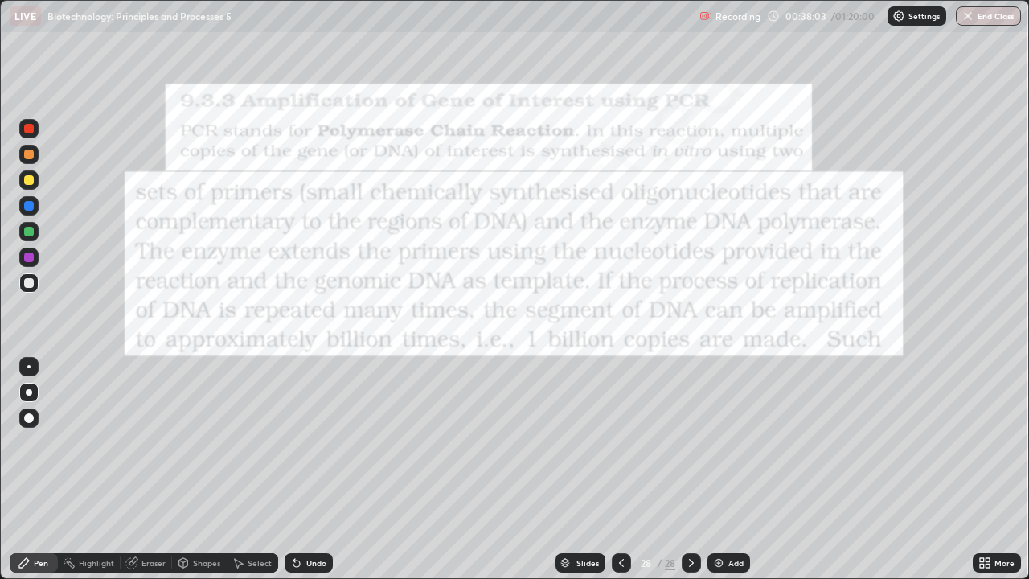
click at [620, 470] on icon at bounding box center [621, 562] width 13 height 13
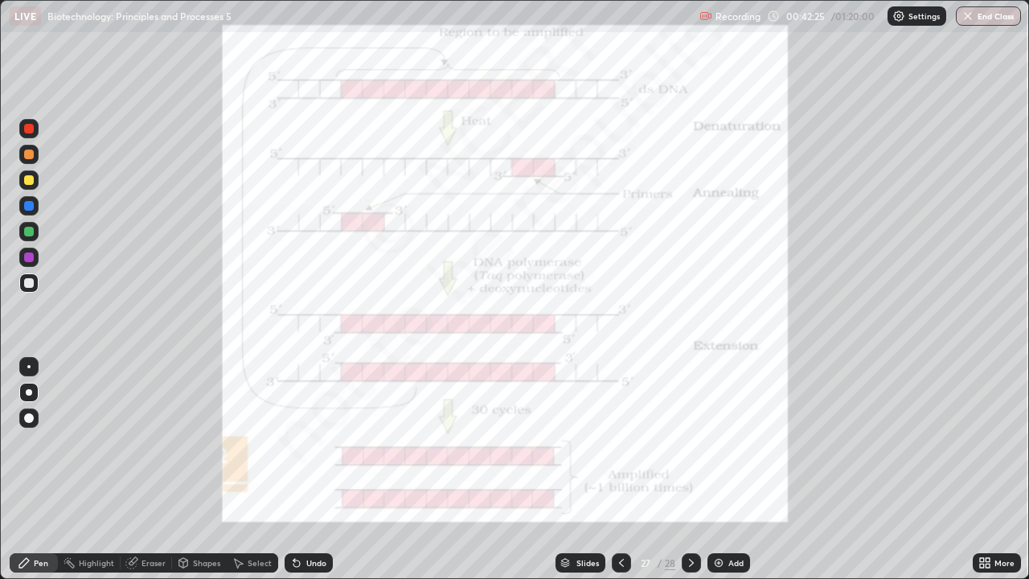
click at [622, 470] on icon at bounding box center [621, 562] width 13 height 13
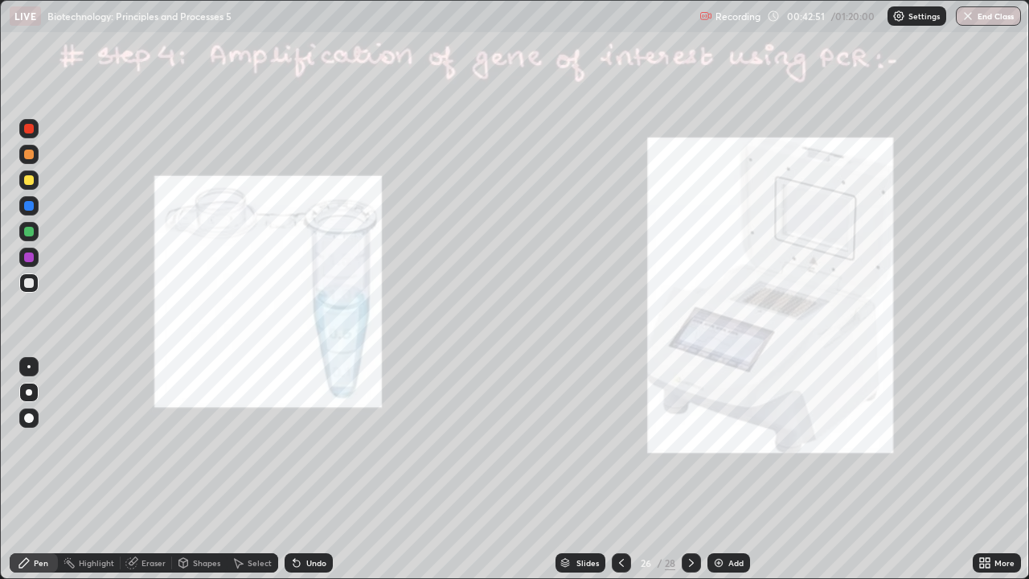
click at [21, 258] on div at bounding box center [28, 257] width 19 height 19
click at [29, 204] on div at bounding box center [29, 206] width 10 height 10
click at [28, 162] on div at bounding box center [28, 154] width 19 height 19
click at [31, 130] on div at bounding box center [29, 129] width 10 height 10
click at [132, 470] on div "Eraser" at bounding box center [146, 562] width 51 height 19
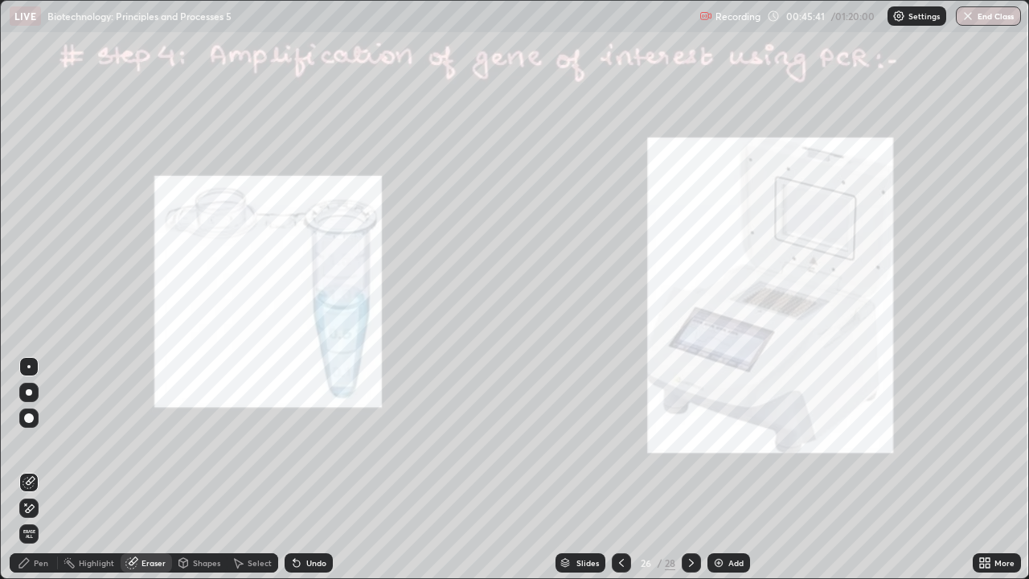
click at [42, 470] on div "Pen" at bounding box center [34, 562] width 48 height 19
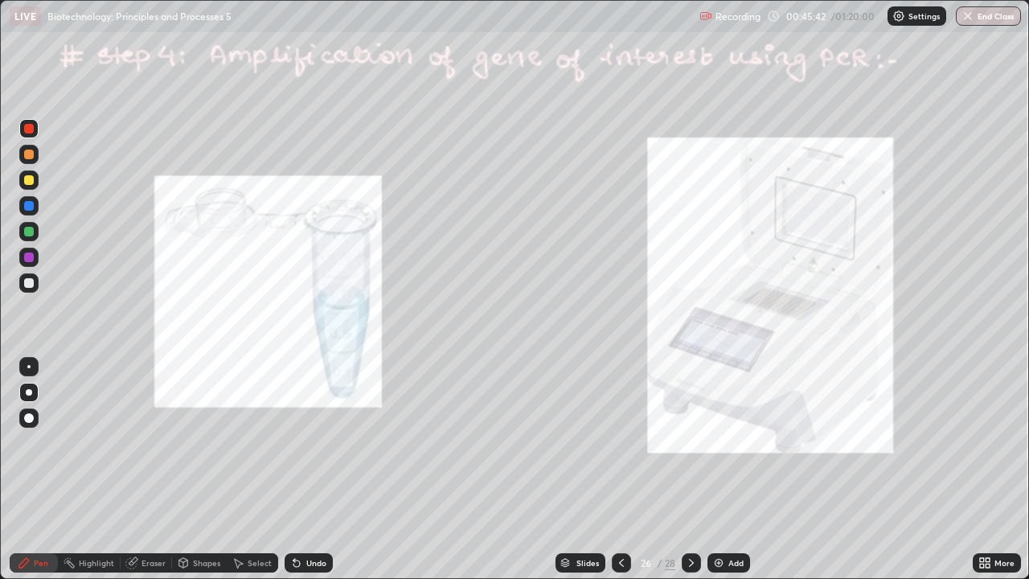
click at [27, 156] on div at bounding box center [29, 155] width 10 height 10
click at [692, 470] on icon at bounding box center [691, 562] width 13 height 13
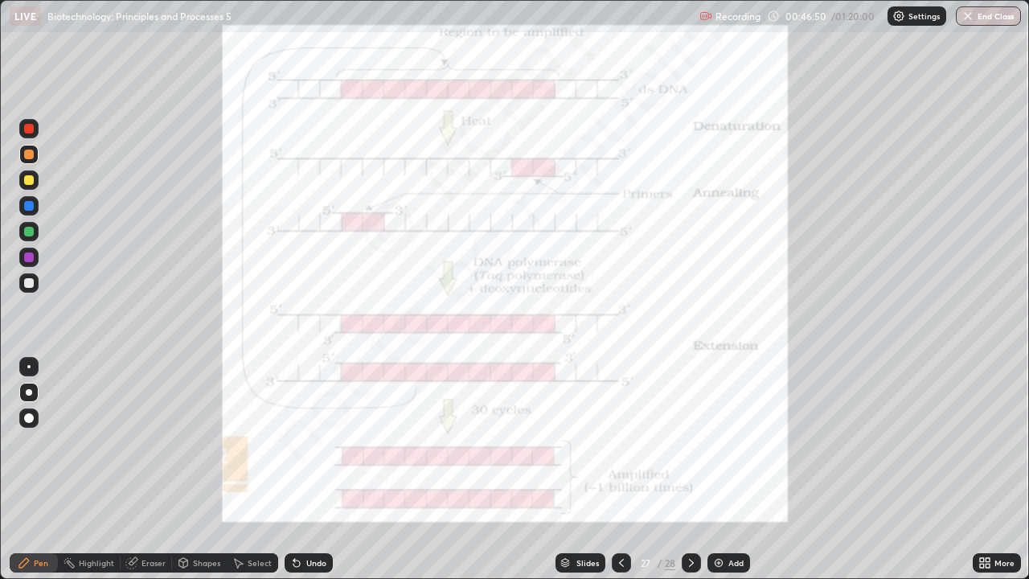
click at [195, 470] on div "Shapes" at bounding box center [199, 562] width 55 height 19
click at [138, 470] on div "Eraser" at bounding box center [146, 562] width 51 height 19
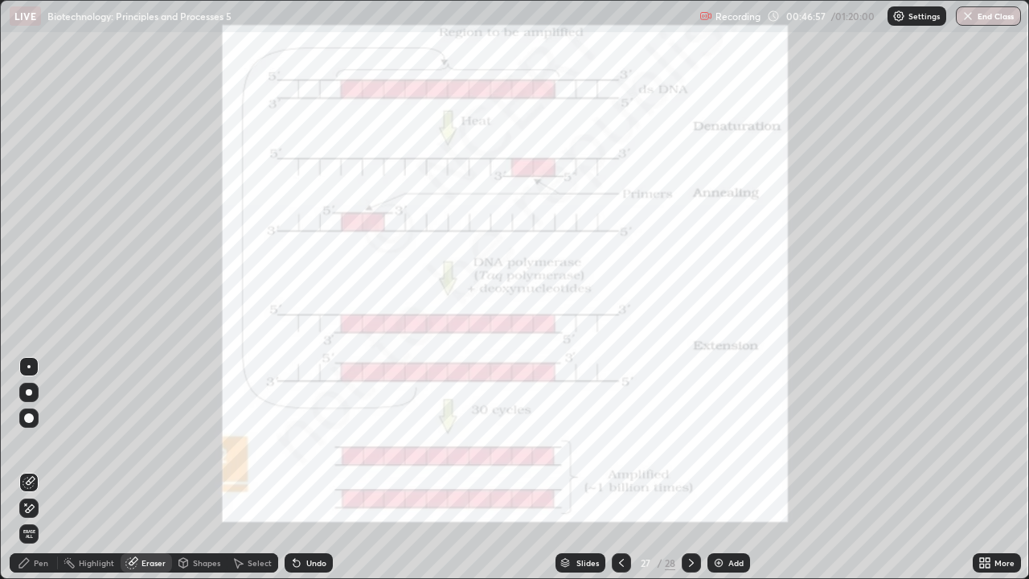
click at [35, 470] on div "Pen" at bounding box center [34, 562] width 48 height 19
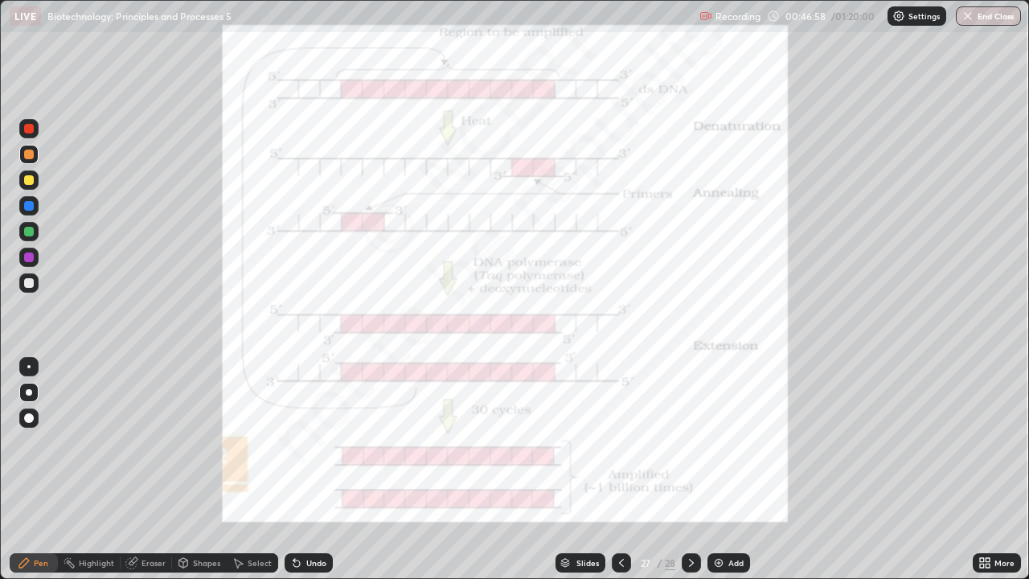
click at [23, 185] on div at bounding box center [28, 179] width 19 height 19
click at [27, 128] on div at bounding box center [29, 129] width 10 height 10
click at [24, 179] on div at bounding box center [29, 180] width 10 height 10
click at [32, 222] on div at bounding box center [28, 231] width 19 height 19
click at [25, 130] on div at bounding box center [29, 129] width 10 height 10
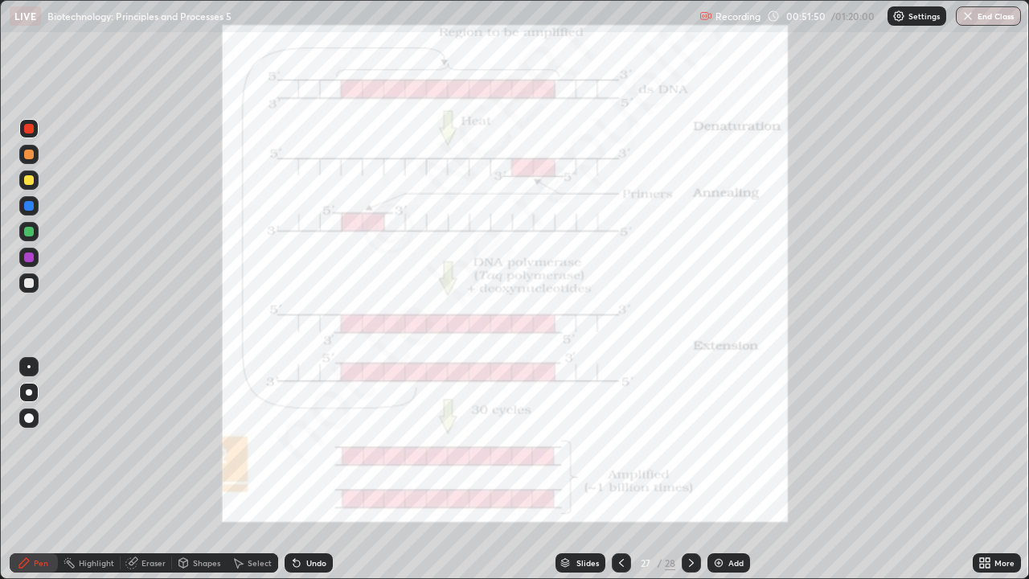
click at [29, 289] on div at bounding box center [28, 282] width 19 height 19
click at [27, 282] on div at bounding box center [29, 283] width 10 height 10
click at [146, 470] on div "Eraser" at bounding box center [154, 563] width 24 height 8
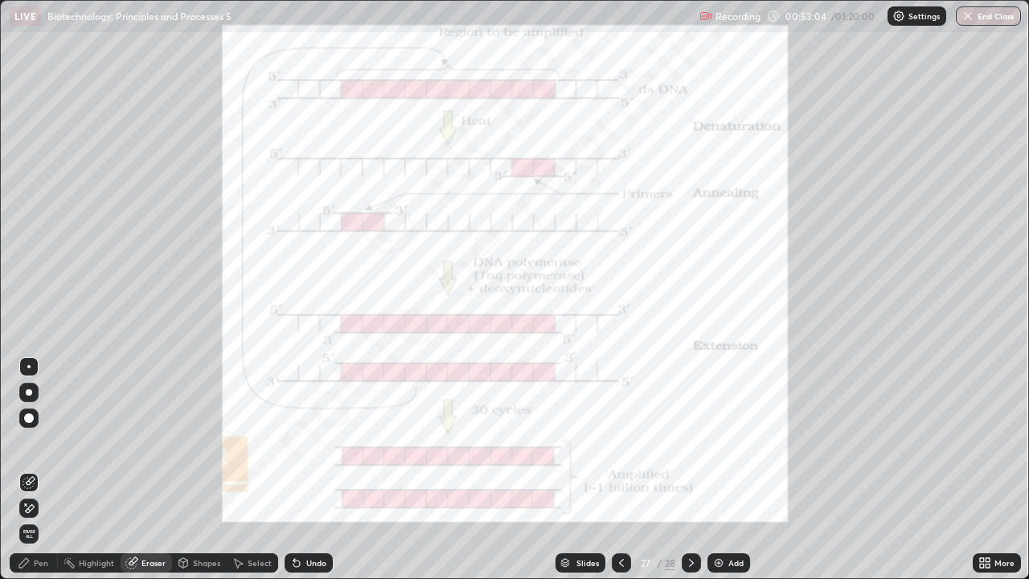
click at [16, 470] on div "Pen" at bounding box center [34, 562] width 48 height 19
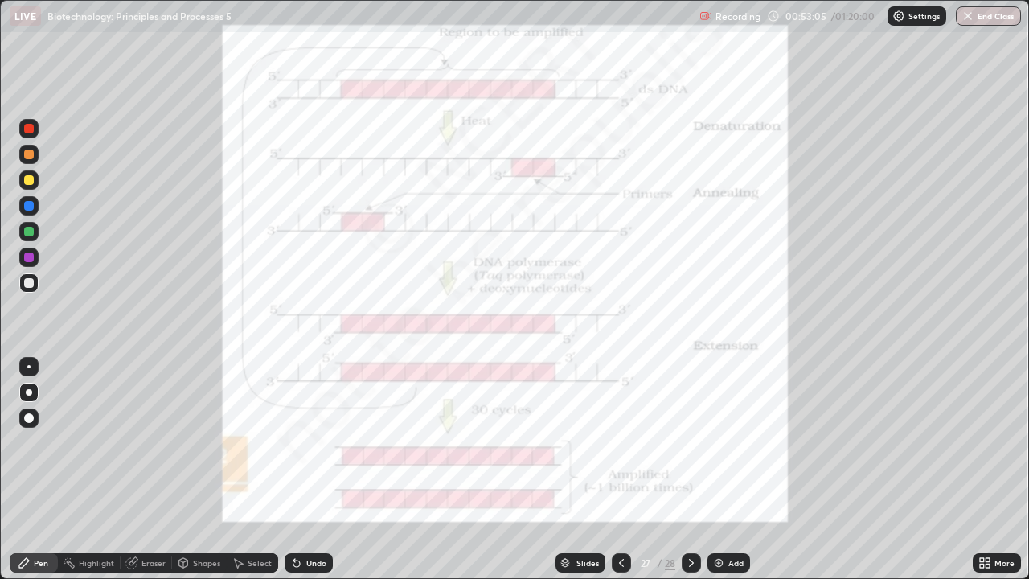
click at [29, 367] on div at bounding box center [28, 366] width 3 height 3
click at [31, 128] on div at bounding box center [29, 129] width 10 height 10
click at [690, 470] on icon at bounding box center [691, 562] width 13 height 13
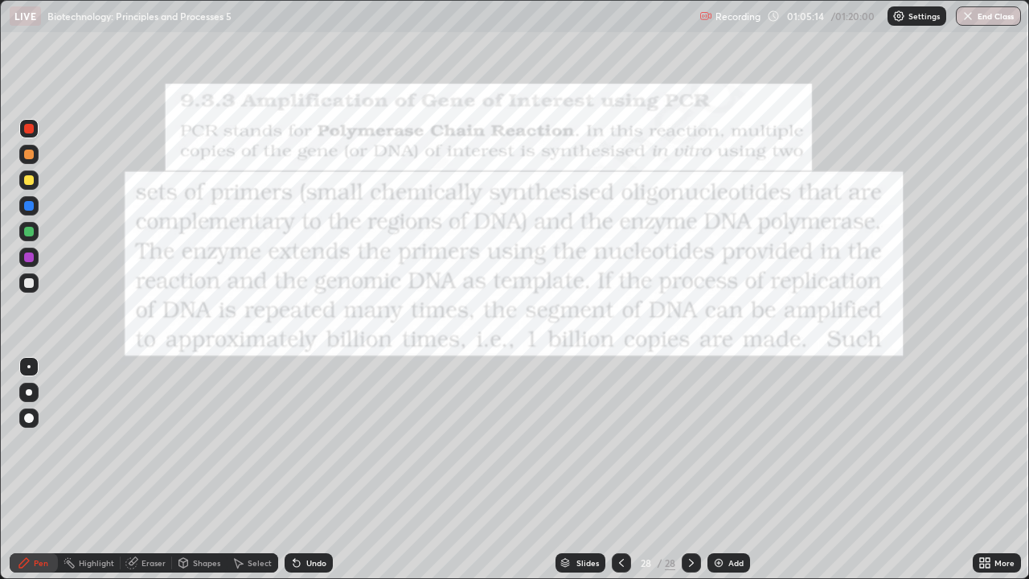
click at [29, 283] on div at bounding box center [29, 283] width 10 height 10
click at [27, 392] on div at bounding box center [29, 392] width 6 height 6
click at [28, 232] on div at bounding box center [29, 232] width 10 height 10
click at [306, 470] on div "Undo" at bounding box center [309, 562] width 48 height 19
click at [303, 470] on div "Undo" at bounding box center [309, 562] width 48 height 19
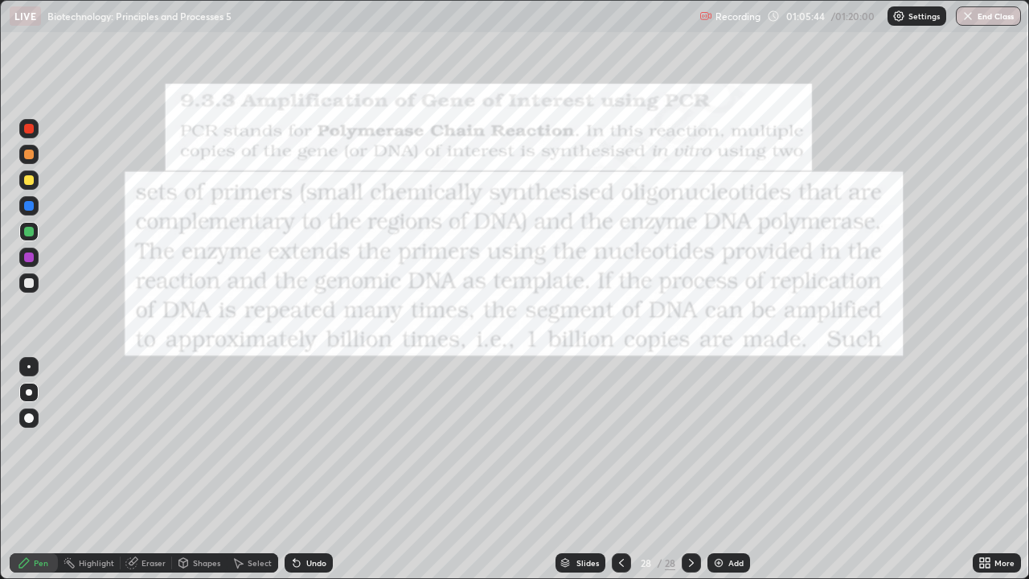
click at [303, 470] on div "Undo" at bounding box center [309, 562] width 48 height 19
click at [306, 470] on div "Undo" at bounding box center [316, 563] width 20 height 8
click at [318, 470] on div "Undo" at bounding box center [309, 562] width 48 height 19
click at [718, 470] on img at bounding box center [718, 562] width 13 height 13
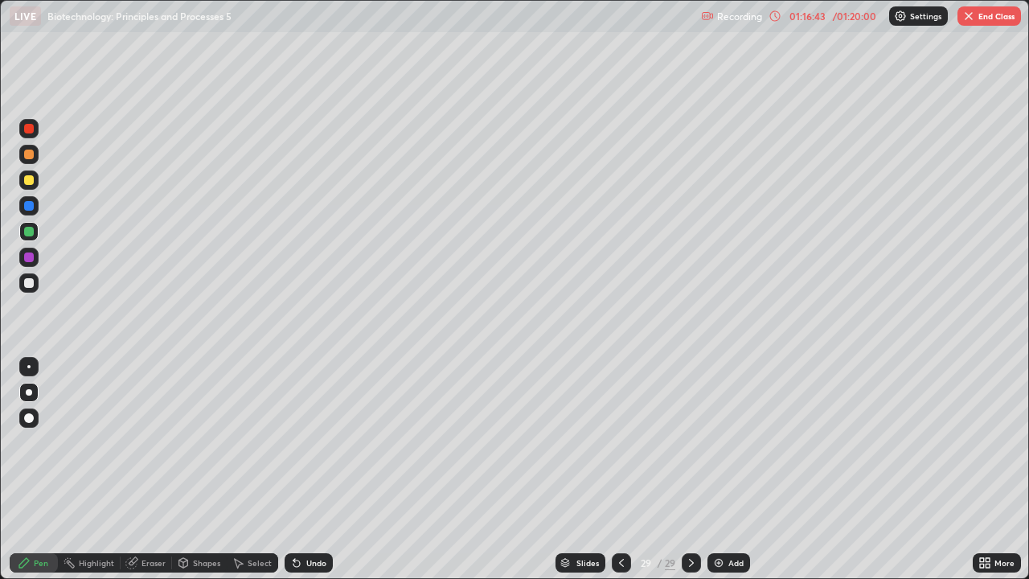
click at [965, 14] on img "button" at bounding box center [969, 16] width 13 height 13
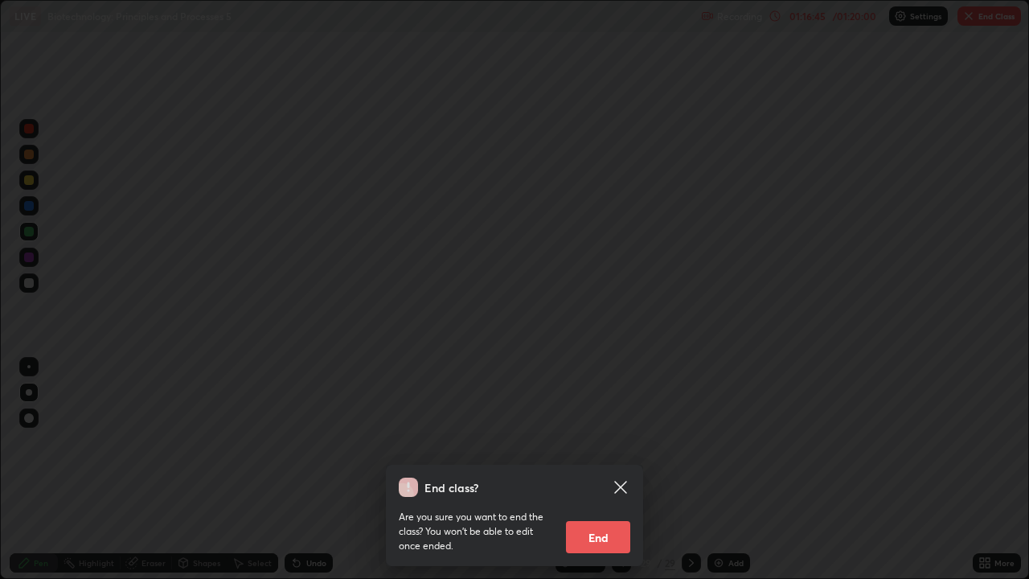
click at [623, 470] on icon at bounding box center [620, 487] width 12 height 12
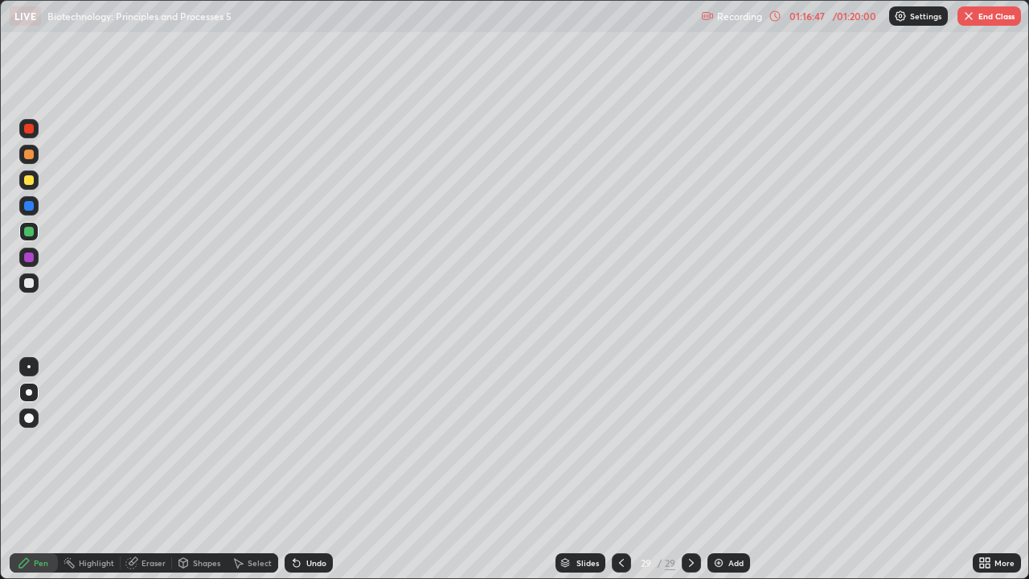
click at [968, 22] on img "button" at bounding box center [969, 16] width 13 height 13
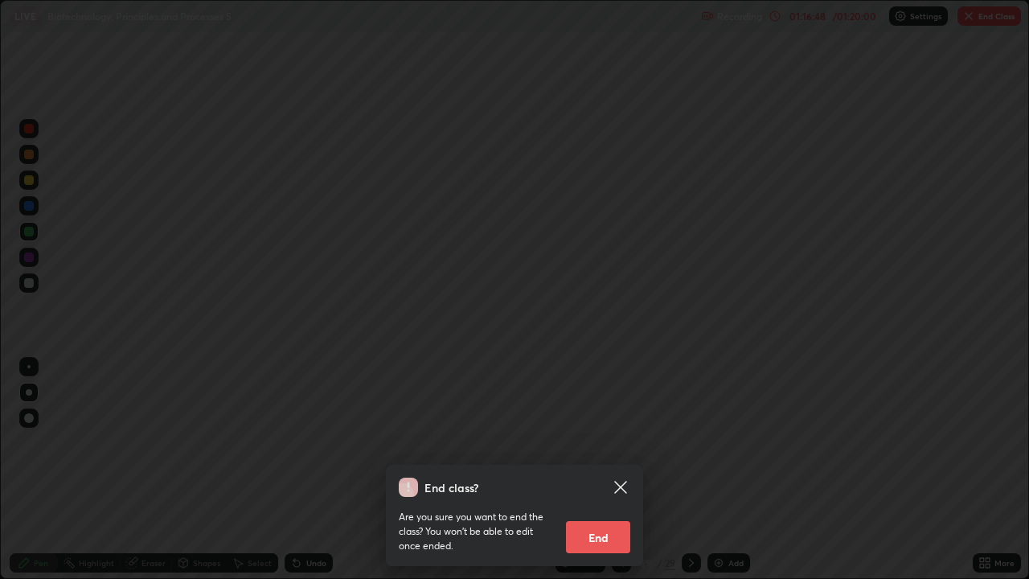
click at [613, 470] on icon at bounding box center [620, 487] width 19 height 19
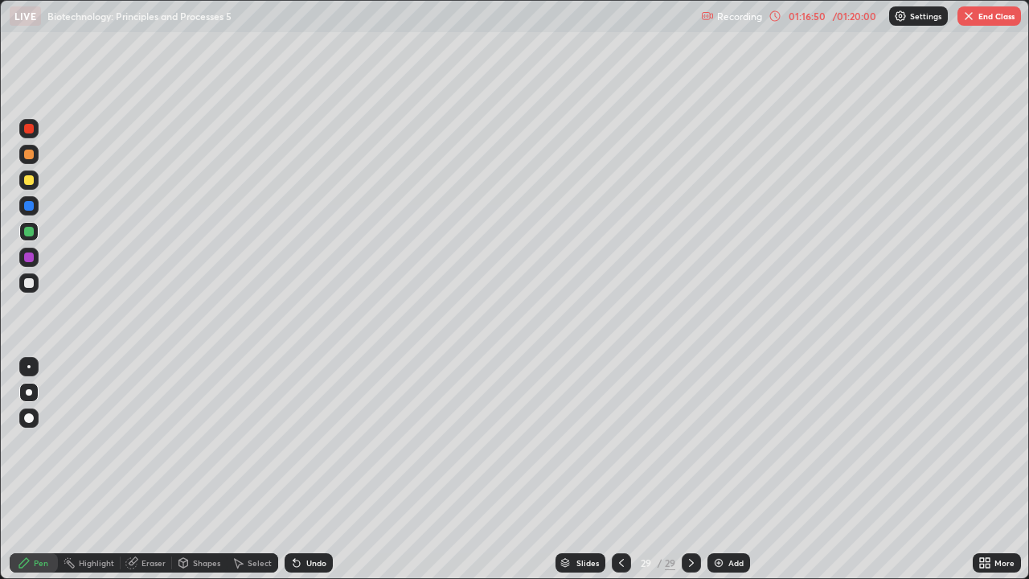
click at [968, 23] on button "End Class" at bounding box center [990, 15] width 64 height 19
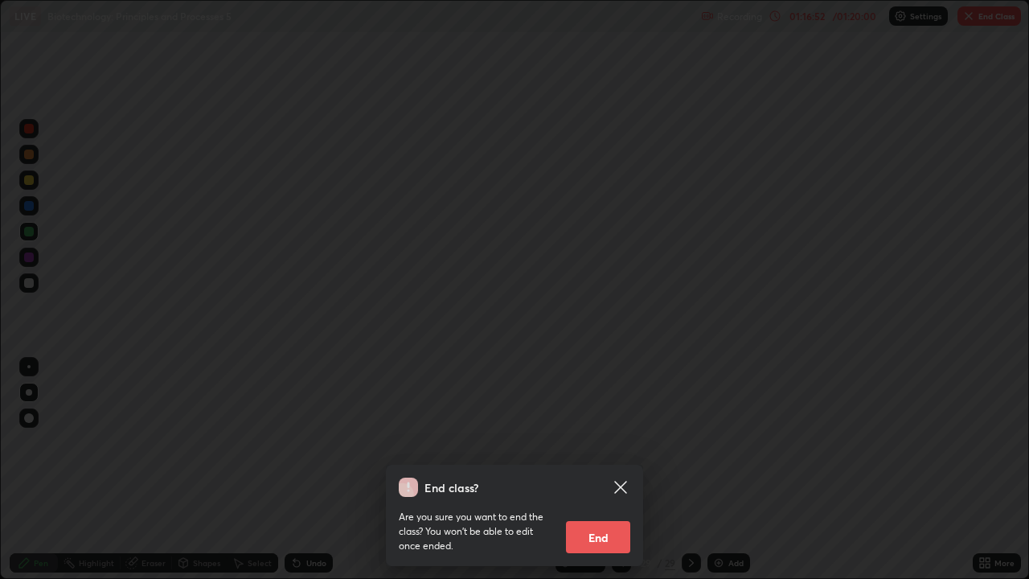
click at [624, 470] on icon at bounding box center [620, 487] width 19 height 19
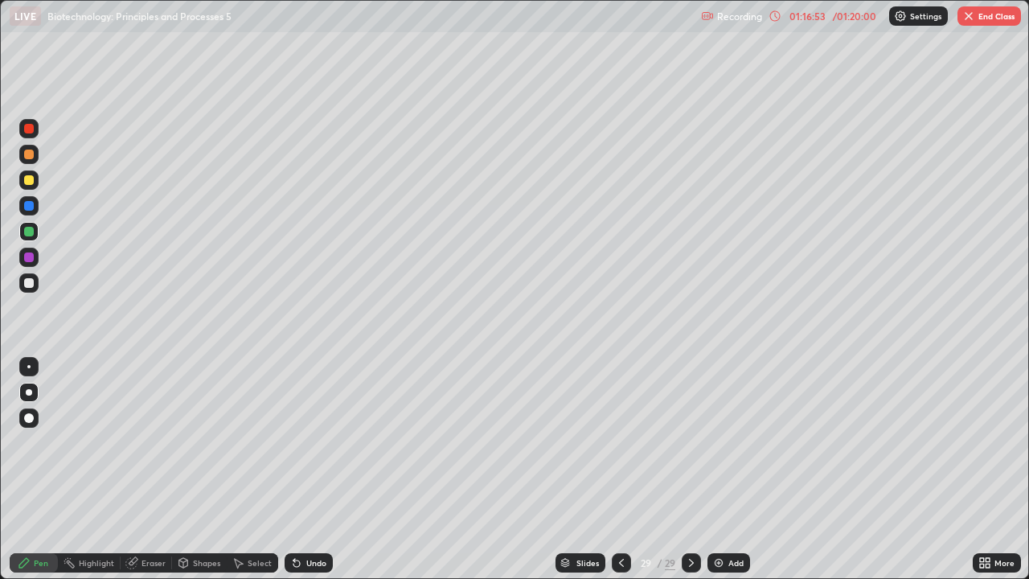
click at [967, 22] on img "button" at bounding box center [969, 16] width 13 height 13
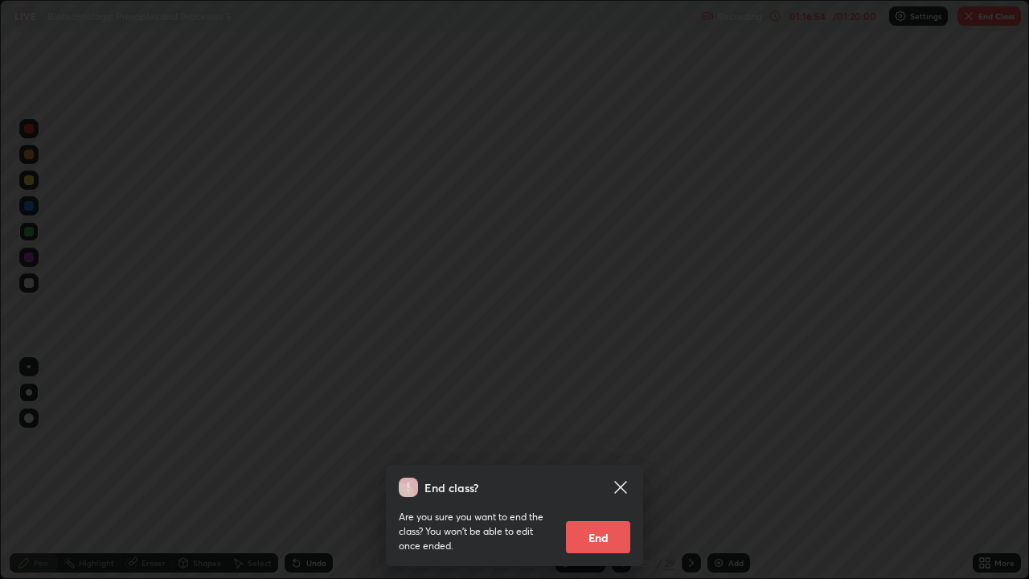
click at [606, 470] on button "End" at bounding box center [598, 537] width 64 height 32
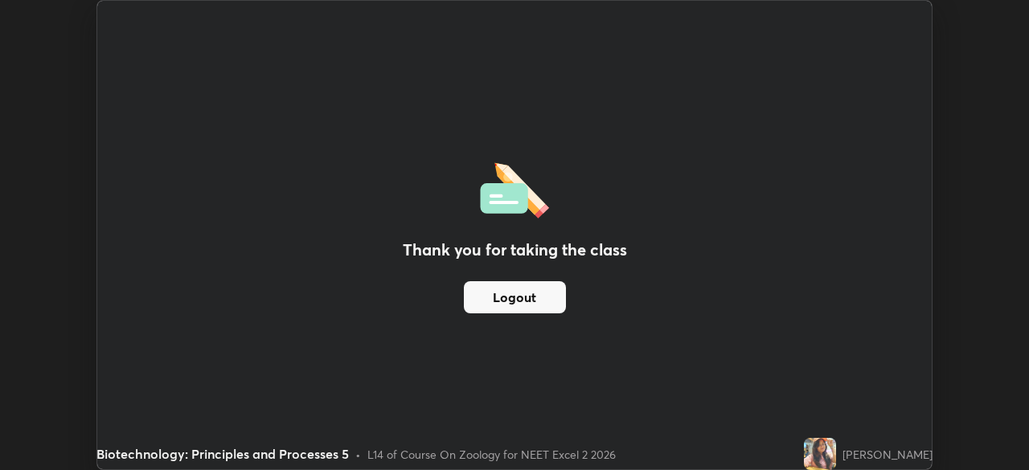
scroll to position [79946, 79387]
